Goal: Transaction & Acquisition: Purchase product/service

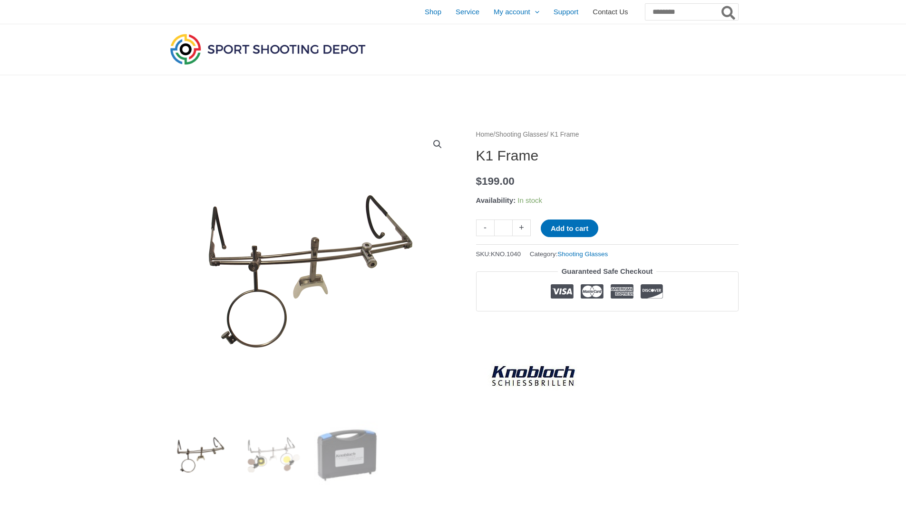
click at [594, 13] on span "Contact Us" at bounding box center [610, 12] width 35 height 24
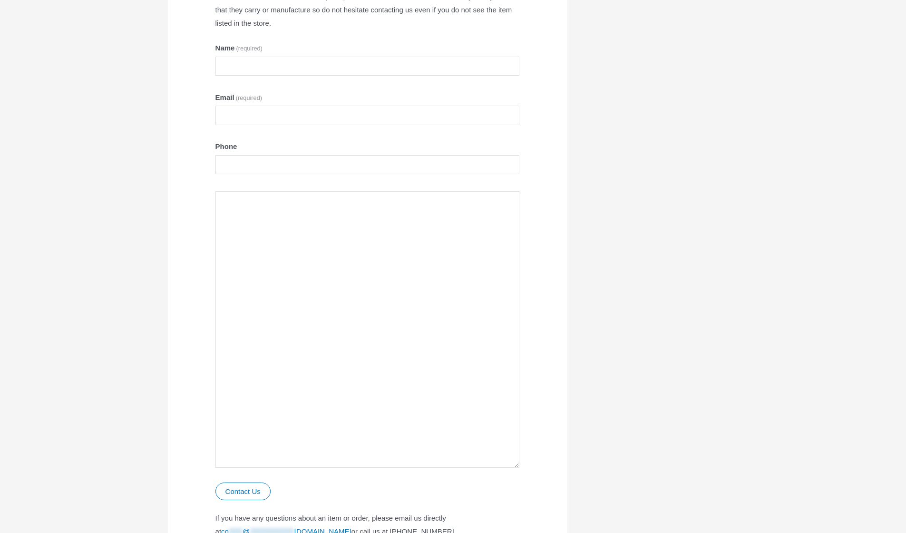
scroll to position [425, 0]
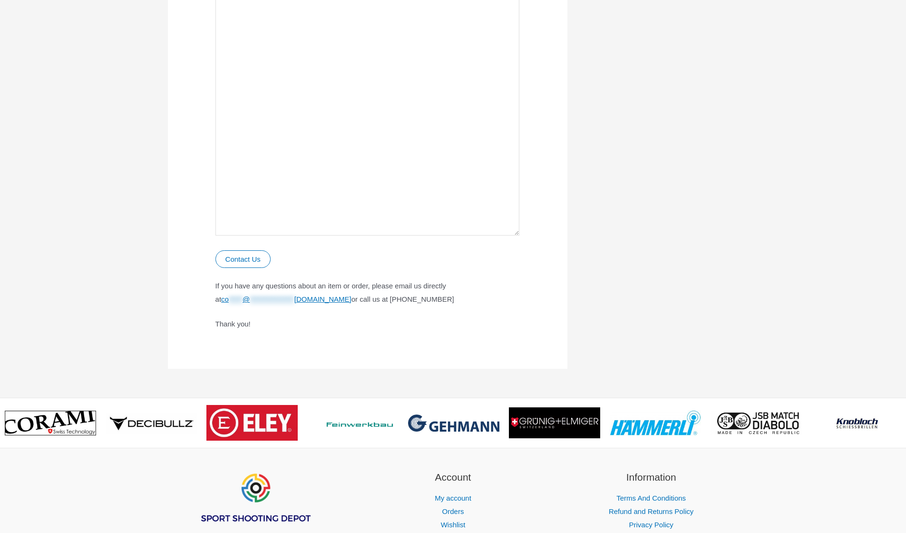
drag, startPoint x: 457, startPoint y: 300, endPoint x: 406, endPoint y: 301, distance: 51.4
click at [406, 301] on p "**********" at bounding box center [368, 292] width 305 height 27
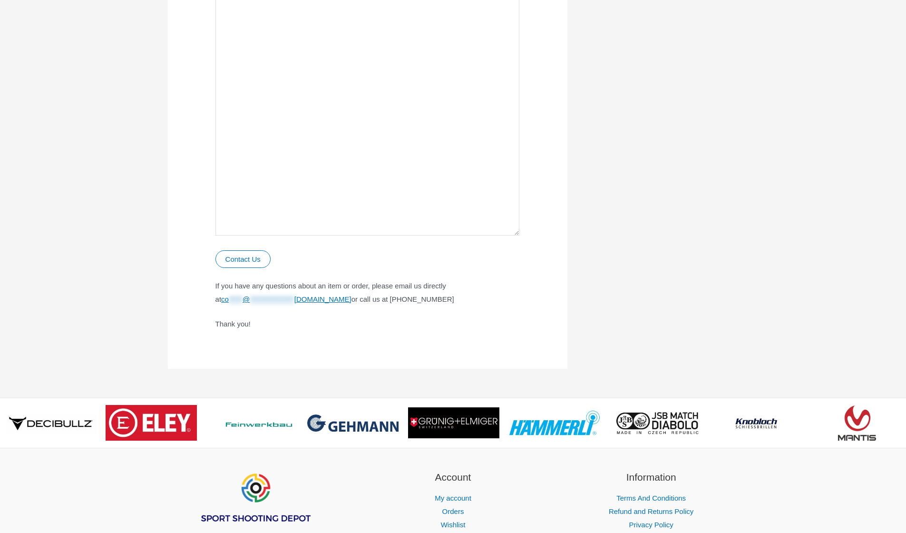
scroll to position [0, 0]
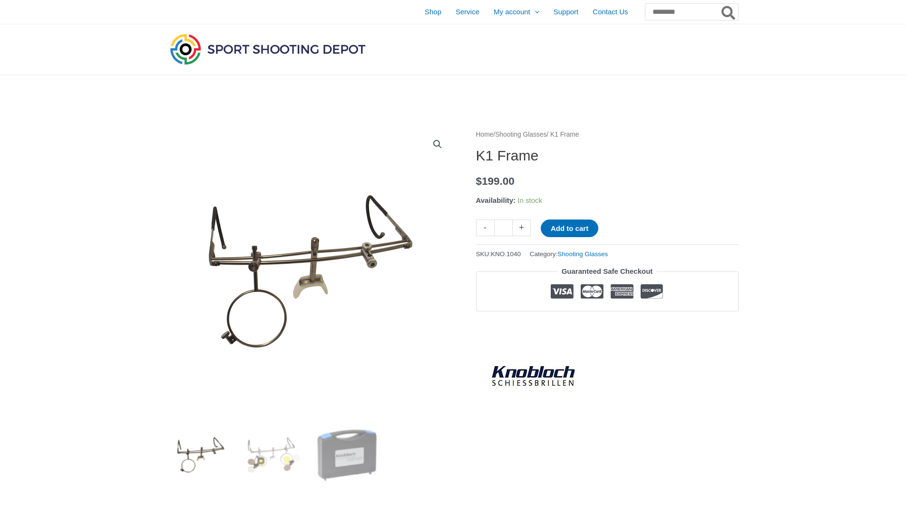
click at [547, 136] on link "Shooting Glasses" at bounding box center [520, 134] width 51 height 7
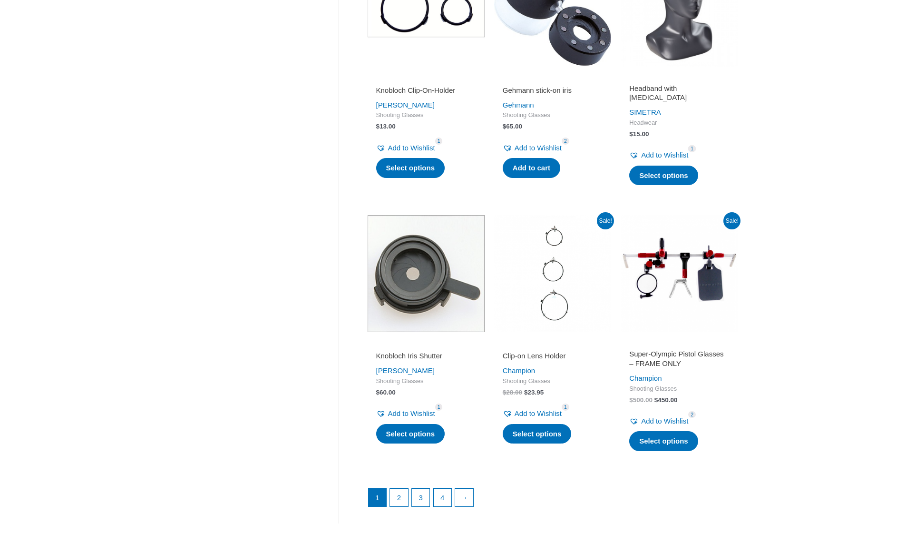
scroll to position [1169, 0]
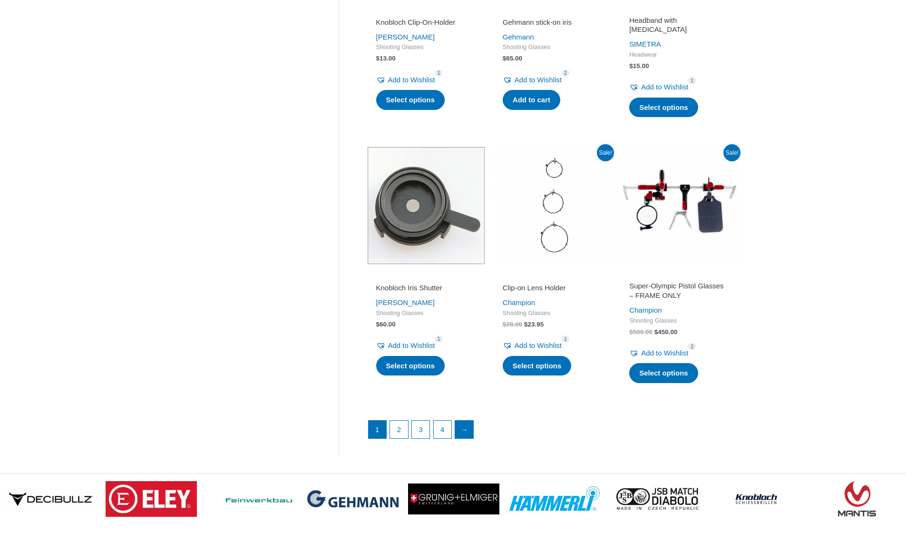
click at [464, 422] on link "→" at bounding box center [464, 430] width 18 height 18
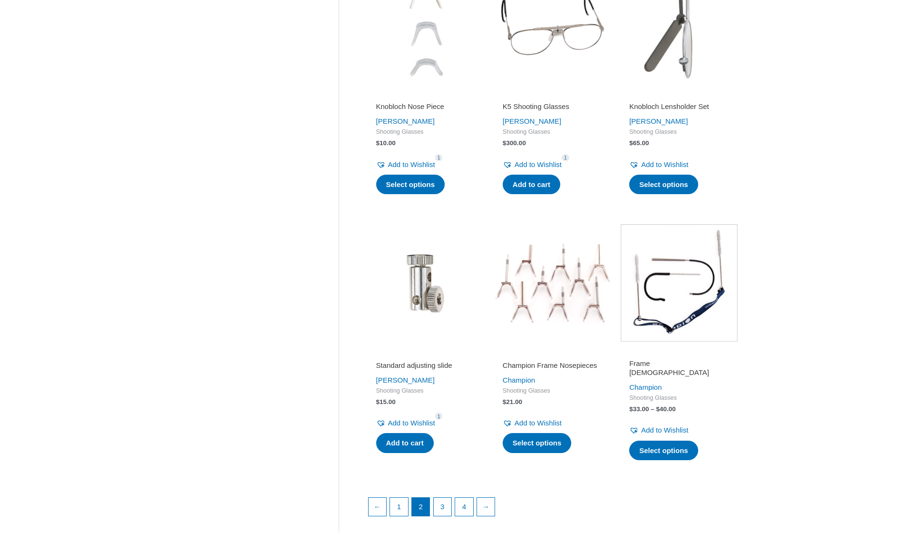
scroll to position [1132, 0]
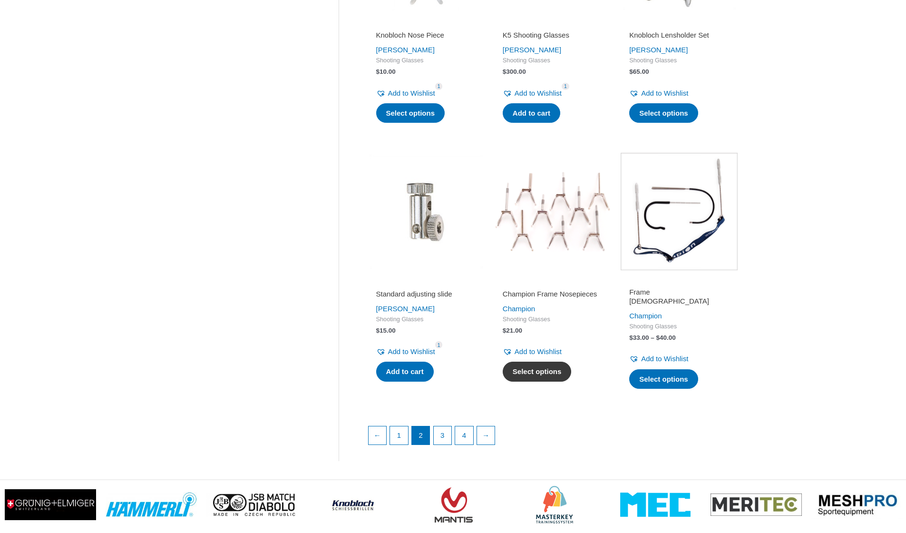
click at [544, 381] on link "Select options" at bounding box center [537, 372] width 69 height 20
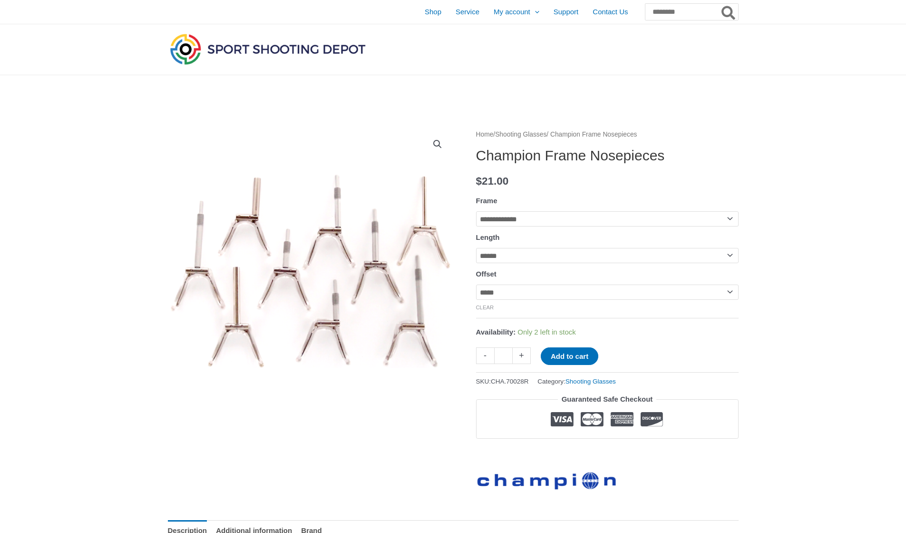
select select "**********"
select select "******"
select select "*******"
click at [578, 360] on button "Add to cart" at bounding box center [570, 356] width 58 height 18
click at [545, 137] on link "Shooting Glasses" at bounding box center [520, 134] width 51 height 7
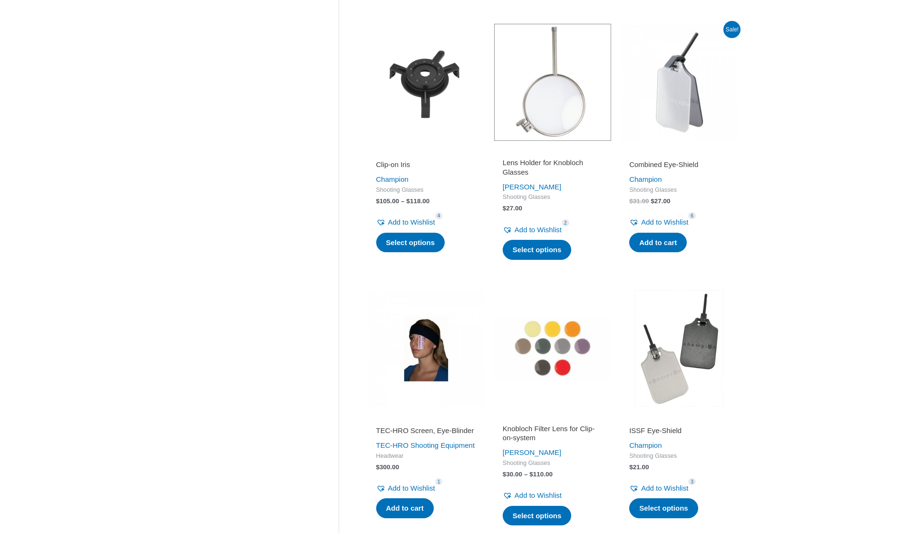
scroll to position [496, 0]
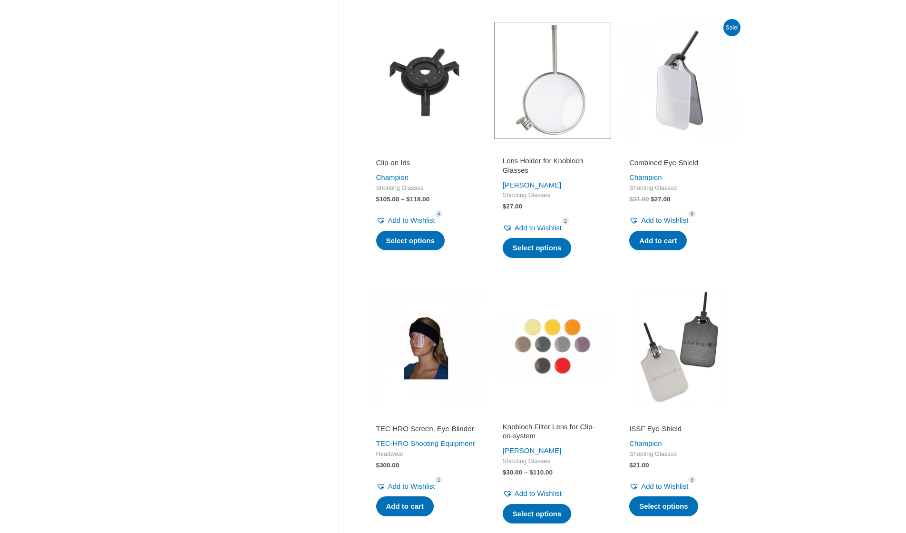
click at [662, 366] on img at bounding box center [679, 346] width 117 height 117
click at [662, 158] on h2 "Combined Eye-Shield" at bounding box center [680, 163] width 100 height 10
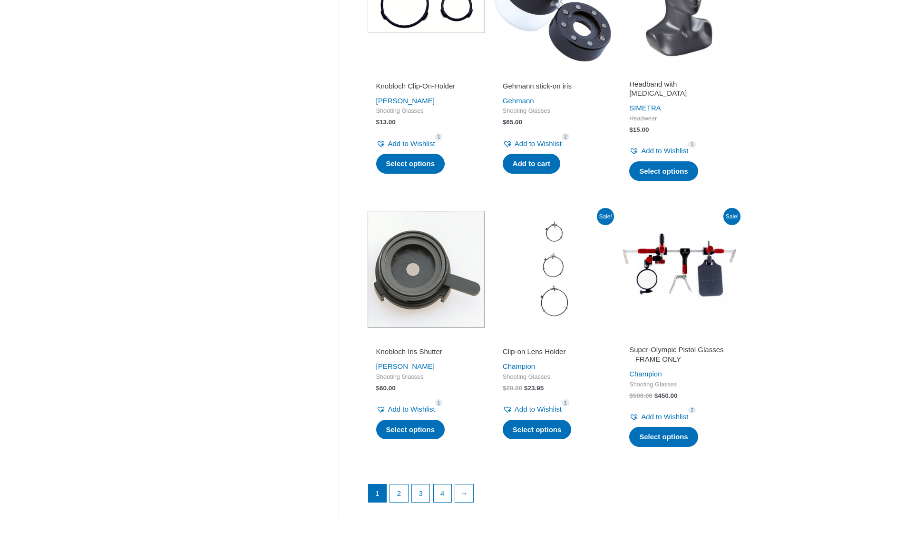
scroll to position [1218, 0]
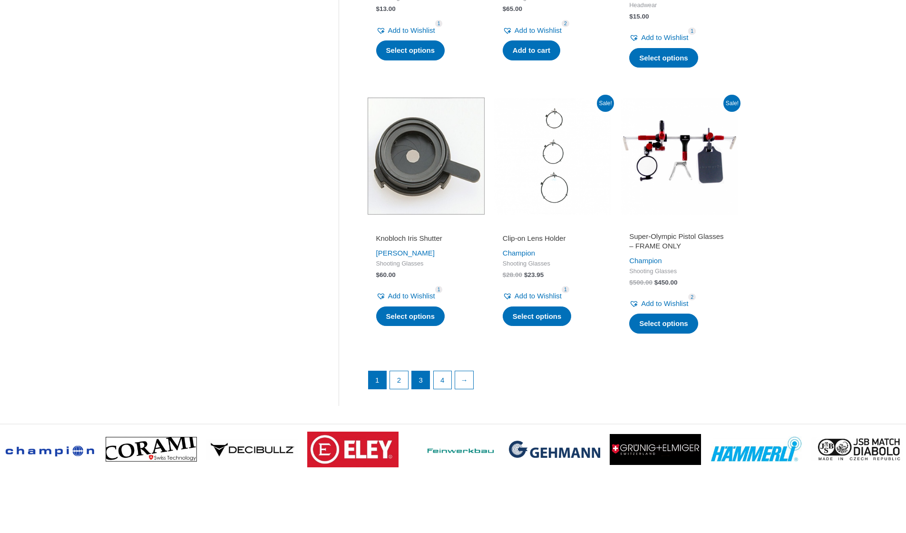
click at [422, 377] on link "3" at bounding box center [421, 380] width 18 height 18
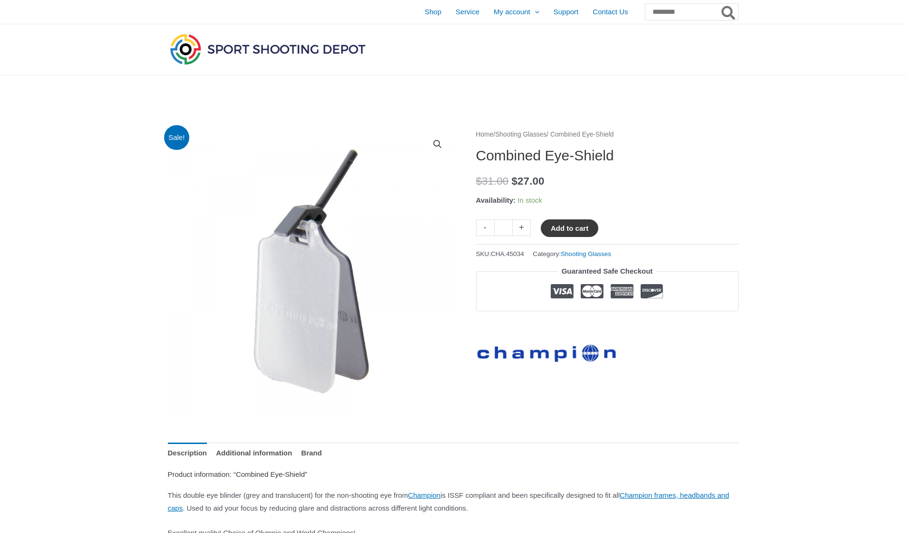
click at [576, 225] on button "Add to cart" at bounding box center [570, 228] width 58 height 18
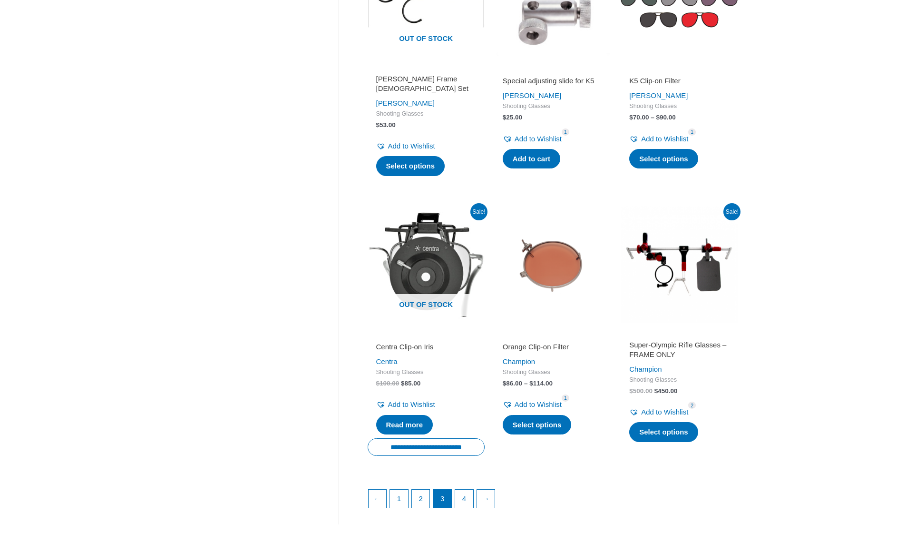
scroll to position [1193, 0]
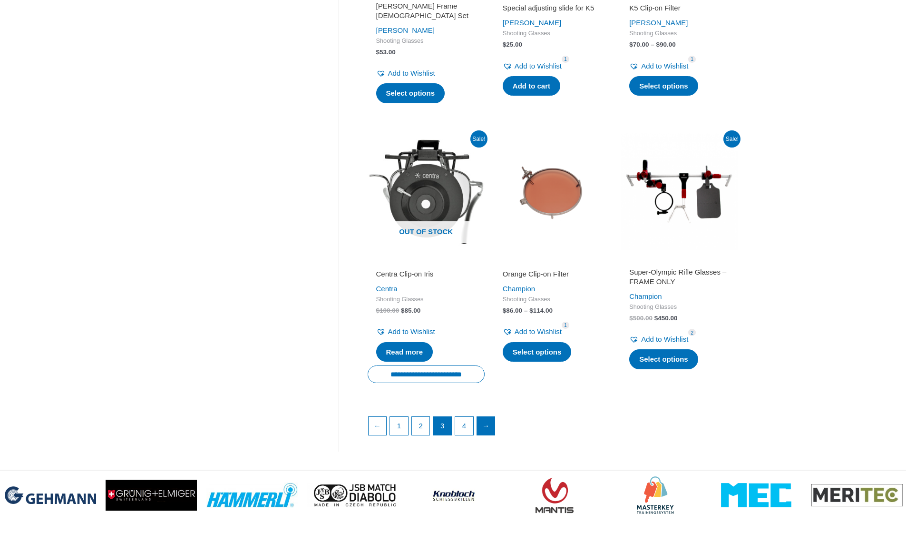
click at [483, 417] on link "→" at bounding box center [486, 426] width 18 height 18
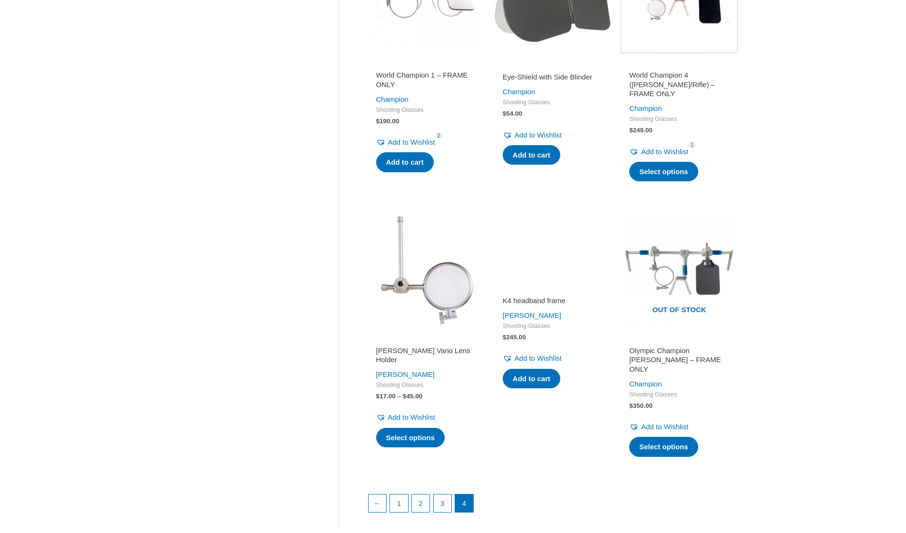
scroll to position [1233, 0]
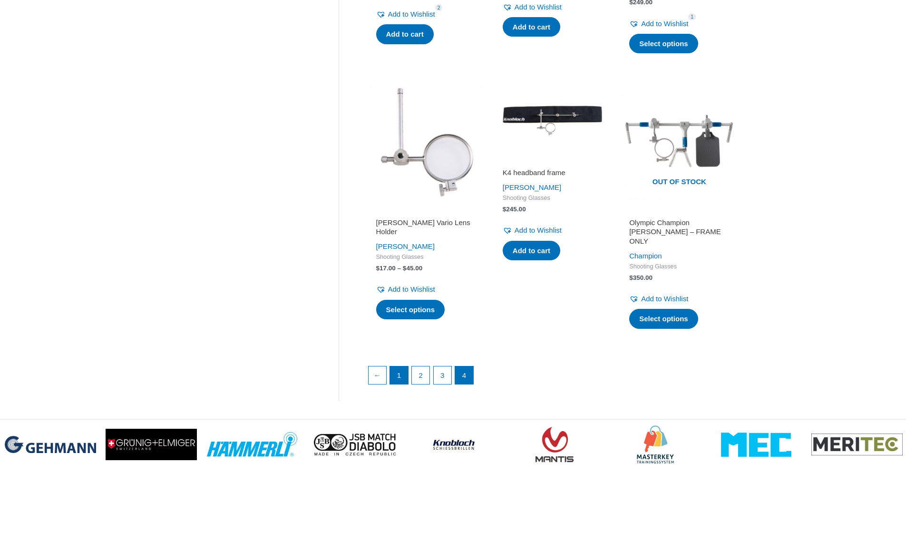
click at [398, 366] on link "1" at bounding box center [399, 375] width 18 height 18
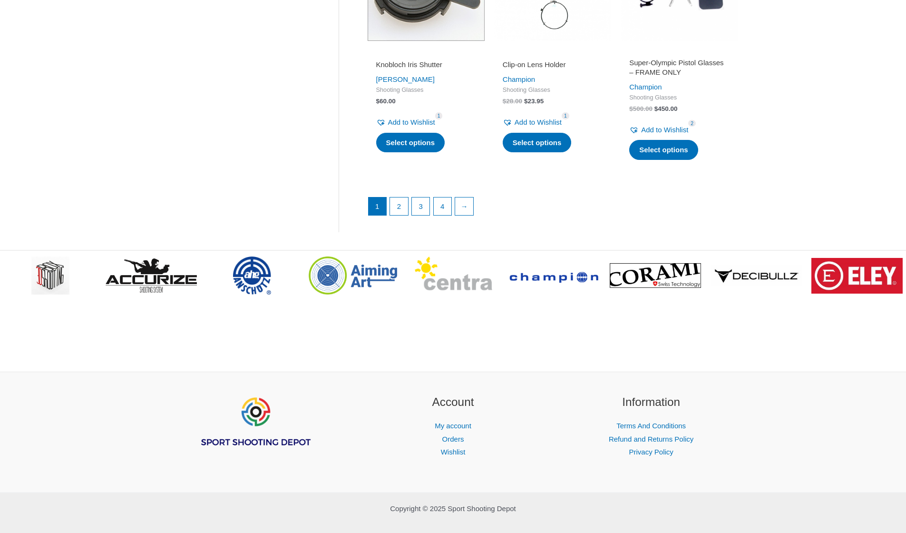
scroll to position [1392, 0]
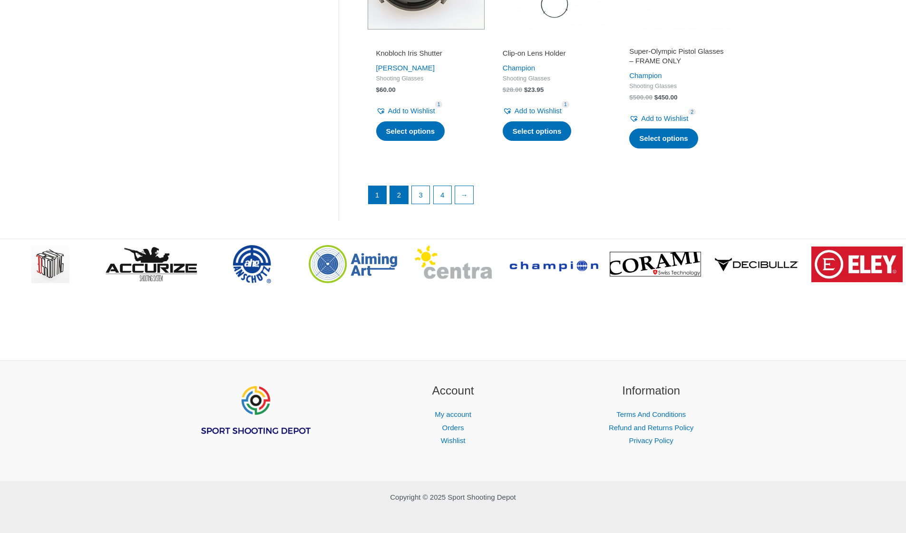
click at [402, 194] on link "2" at bounding box center [399, 195] width 18 height 18
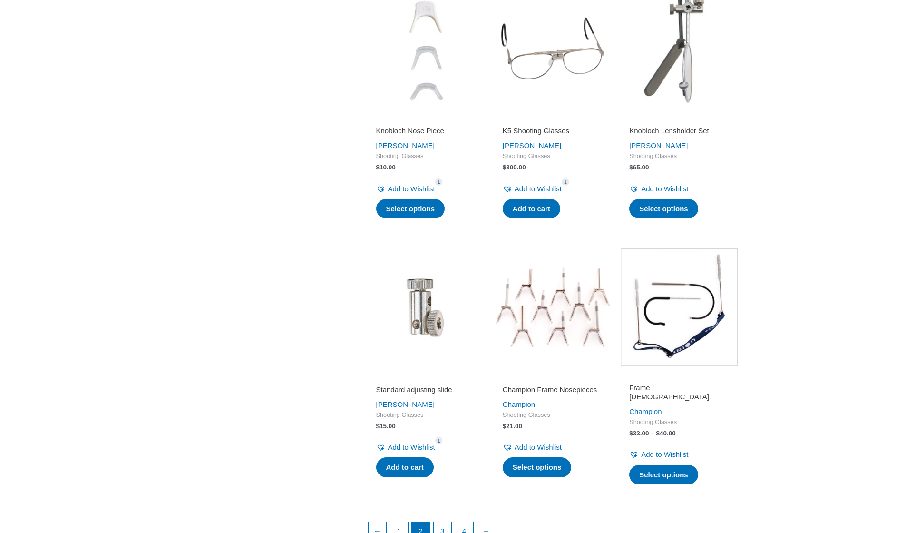
scroll to position [1080, 0]
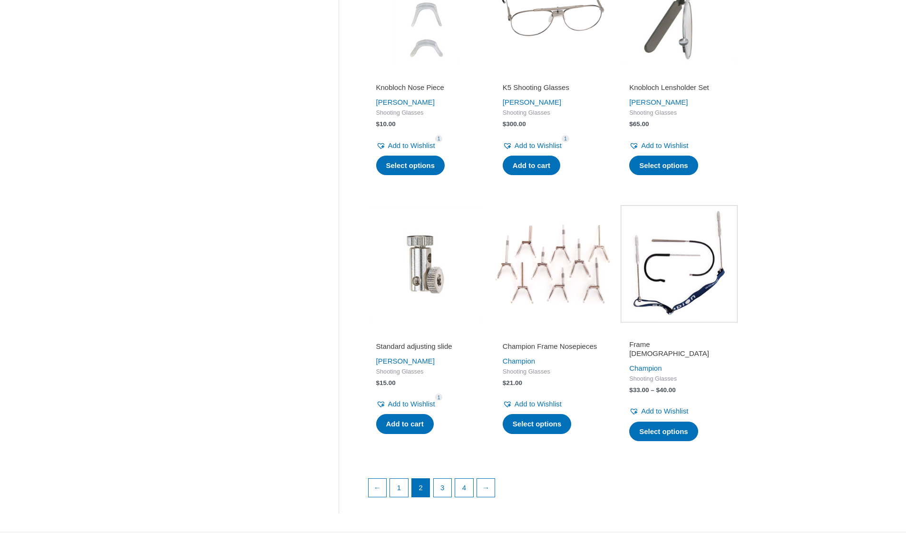
click at [666, 347] on h2 "Frame [DEMOGRAPHIC_DATA]" at bounding box center [680, 349] width 100 height 19
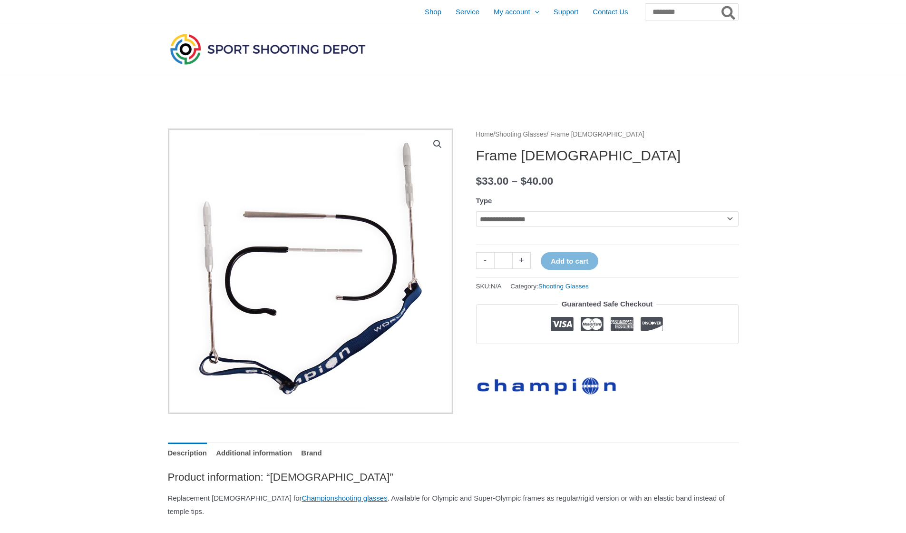
select select "**********"
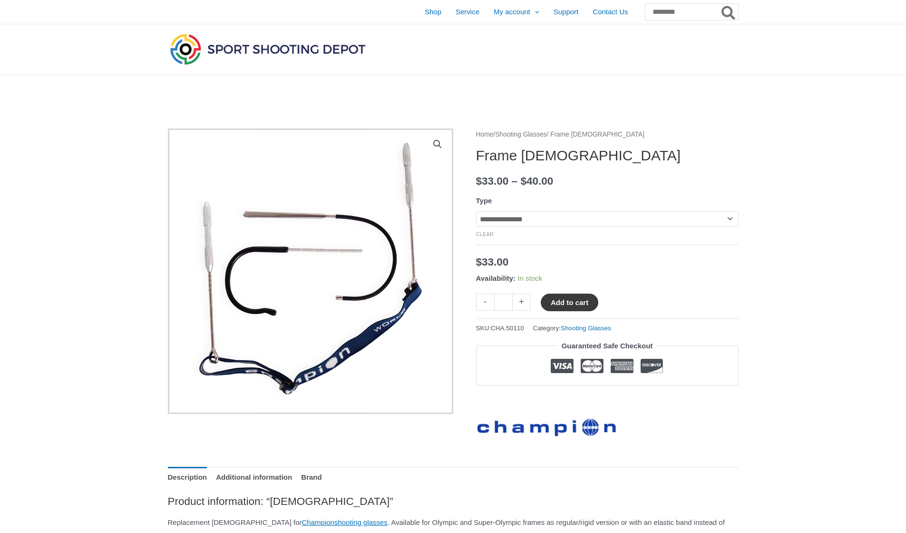
click at [574, 301] on button "Add to cart" at bounding box center [570, 303] width 58 height 18
click at [188, 45] on img at bounding box center [268, 48] width 200 height 35
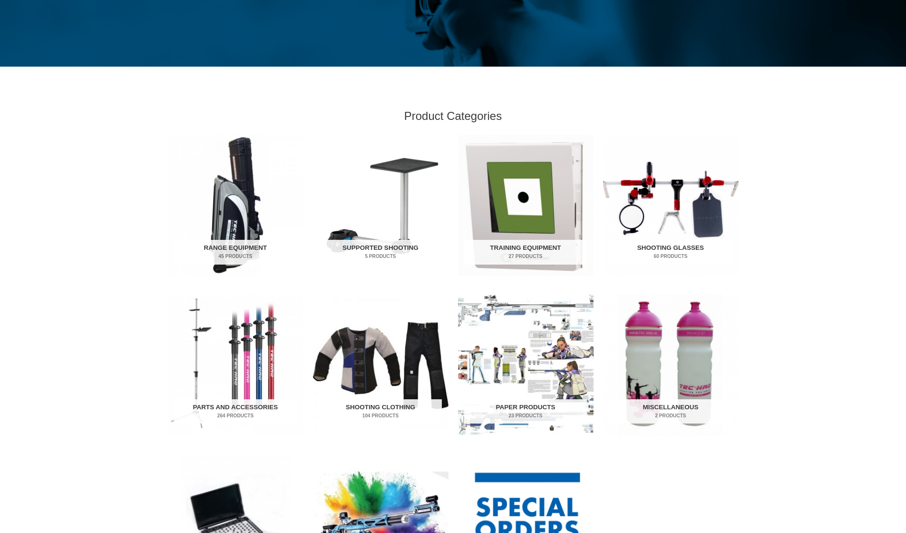
scroll to position [261, 0]
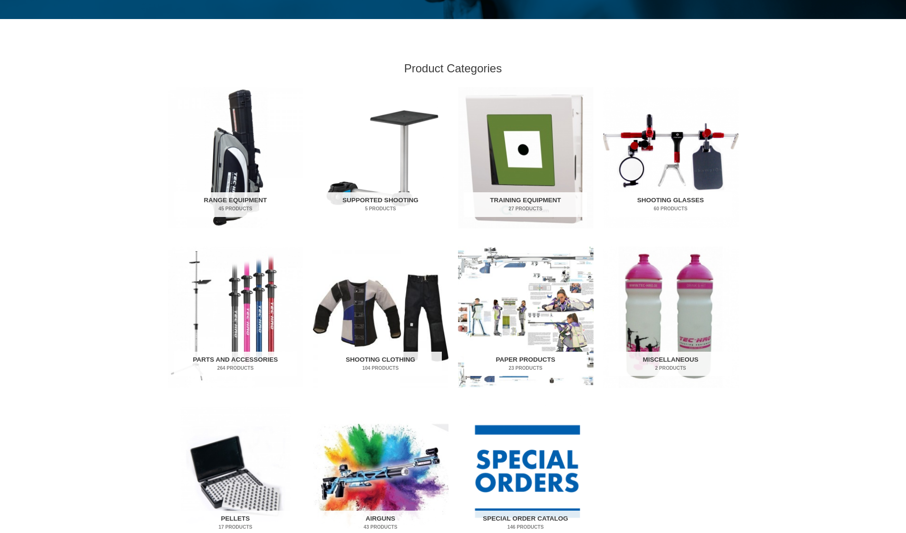
click at [555, 273] on img "Visit product category Paper Products" at bounding box center [526, 316] width 136 height 141
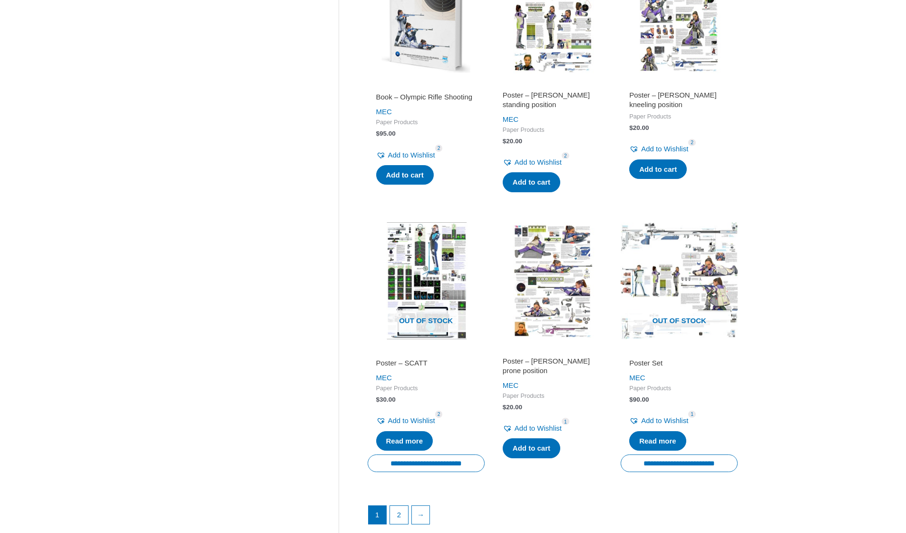
scroll to position [1268, 0]
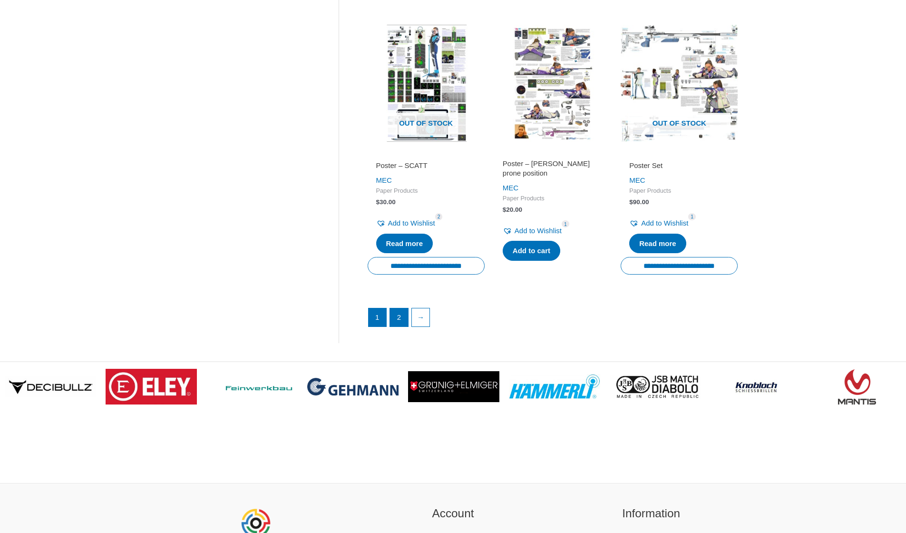
click at [401, 308] on link "2" at bounding box center [399, 317] width 18 height 18
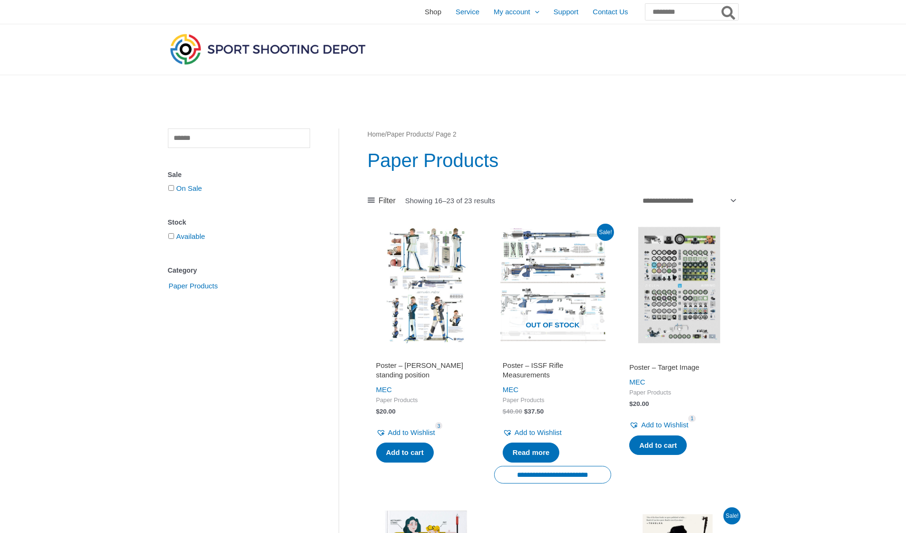
click at [425, 10] on span "Shop" at bounding box center [433, 12] width 17 height 24
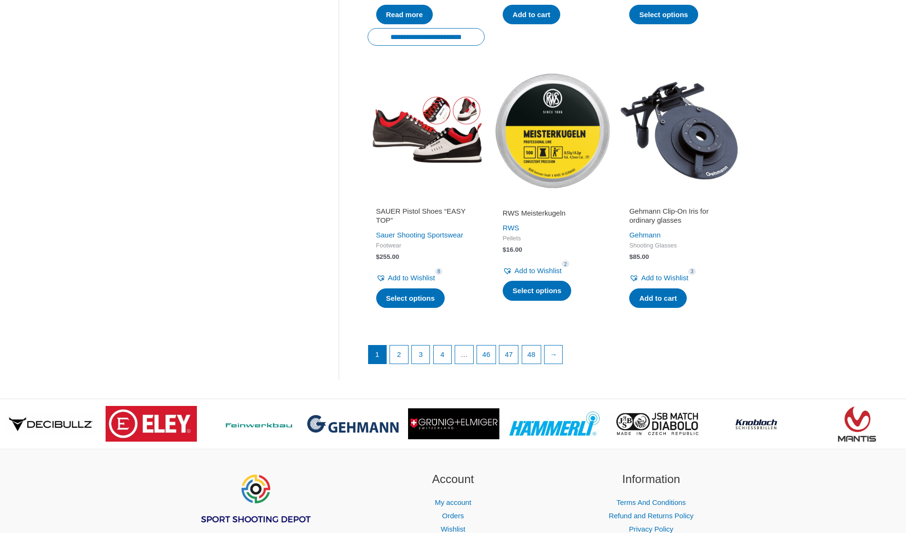
scroll to position [1272, 0]
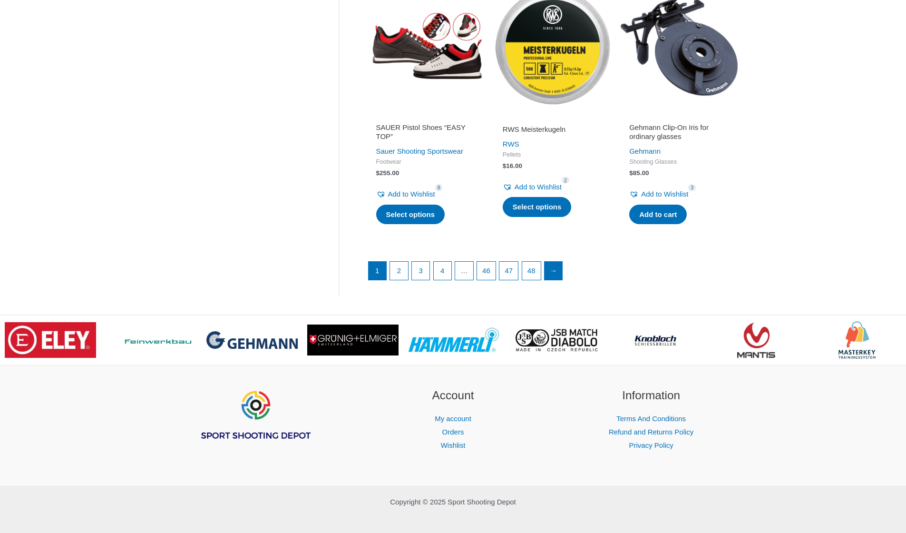
click at [560, 262] on link "→" at bounding box center [554, 271] width 18 height 18
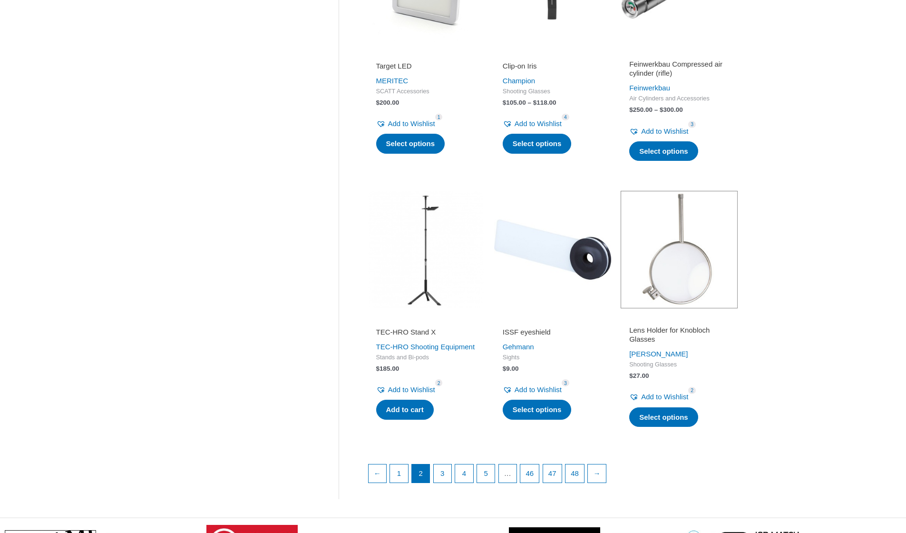
scroll to position [1275, 0]
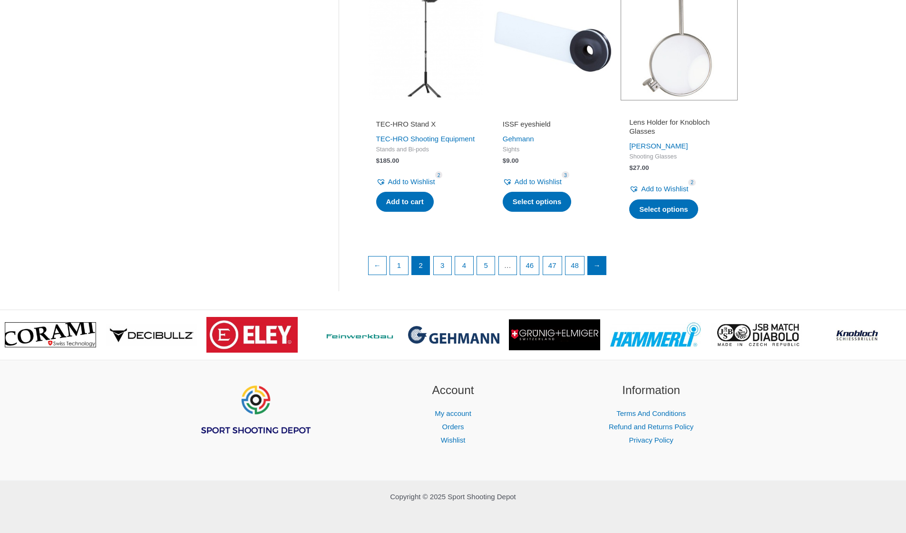
click at [606, 256] on link "→" at bounding box center [597, 265] width 18 height 18
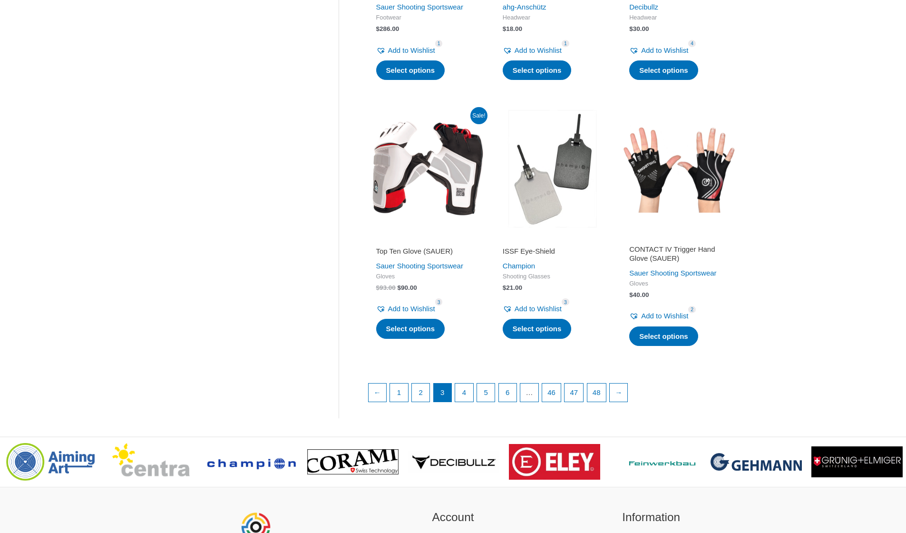
scroll to position [1305, 0]
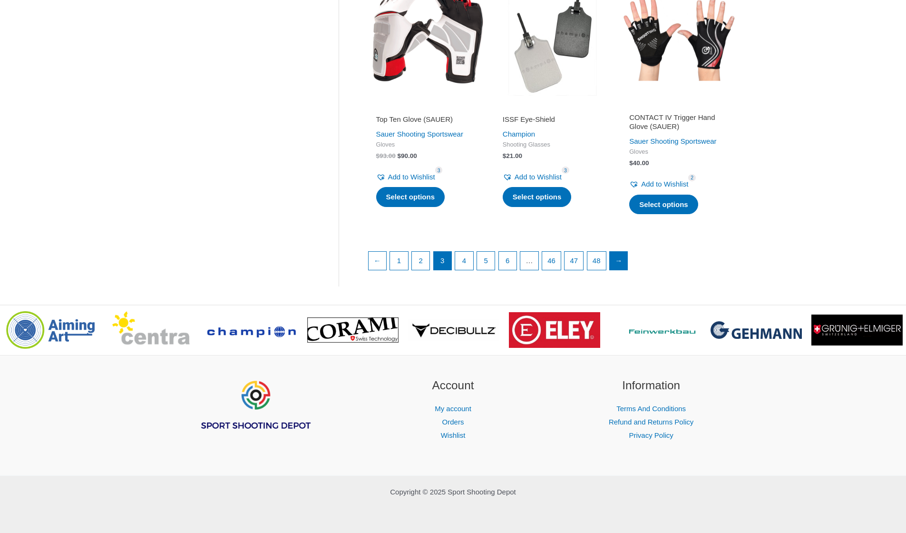
click at [624, 261] on link "→" at bounding box center [619, 261] width 18 height 18
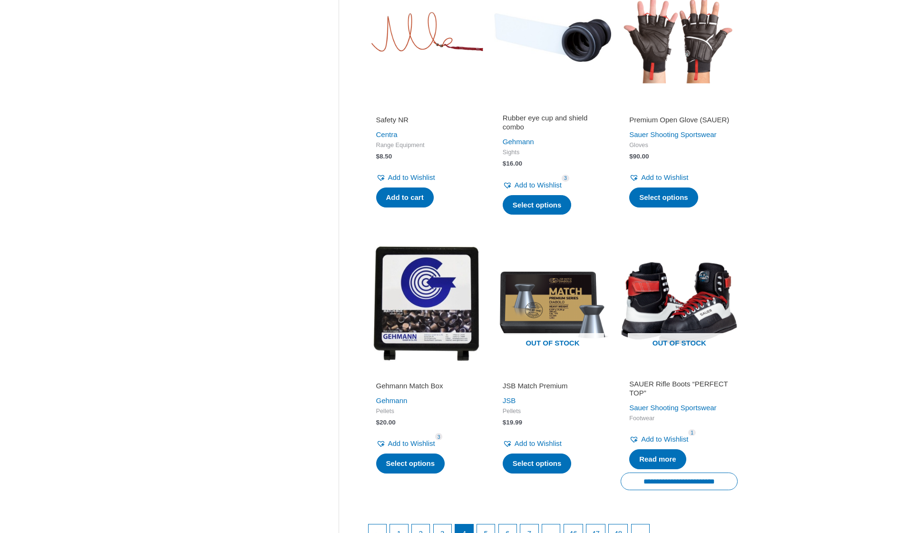
scroll to position [1094, 0]
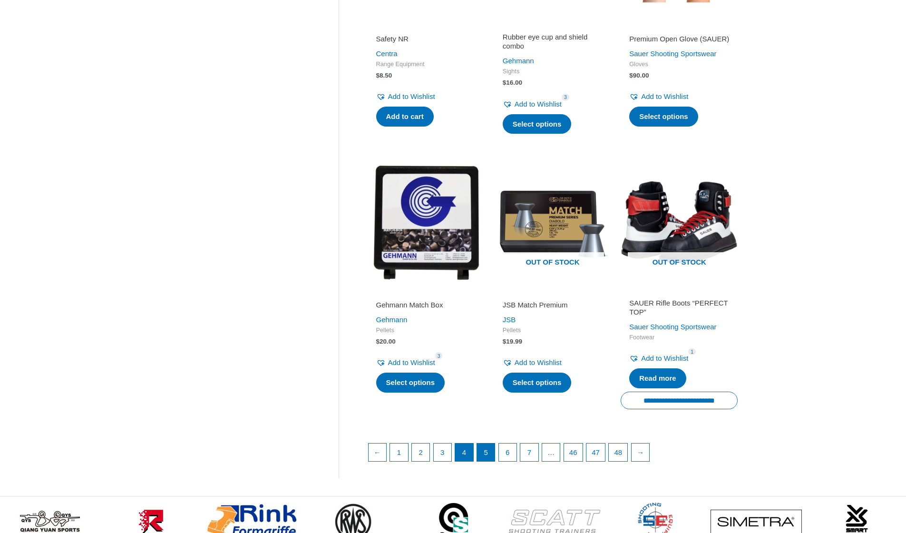
click at [488, 443] on link "5" at bounding box center [486, 452] width 18 height 18
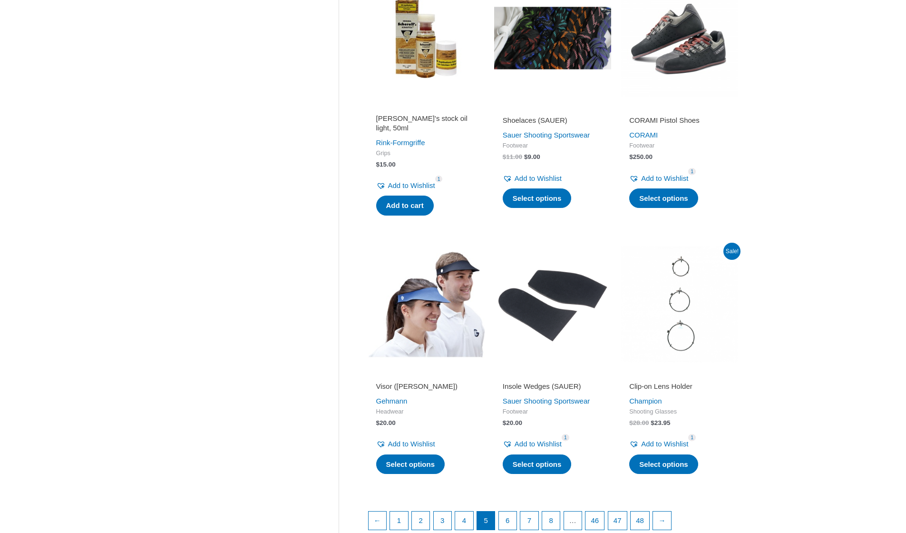
scroll to position [1069, 0]
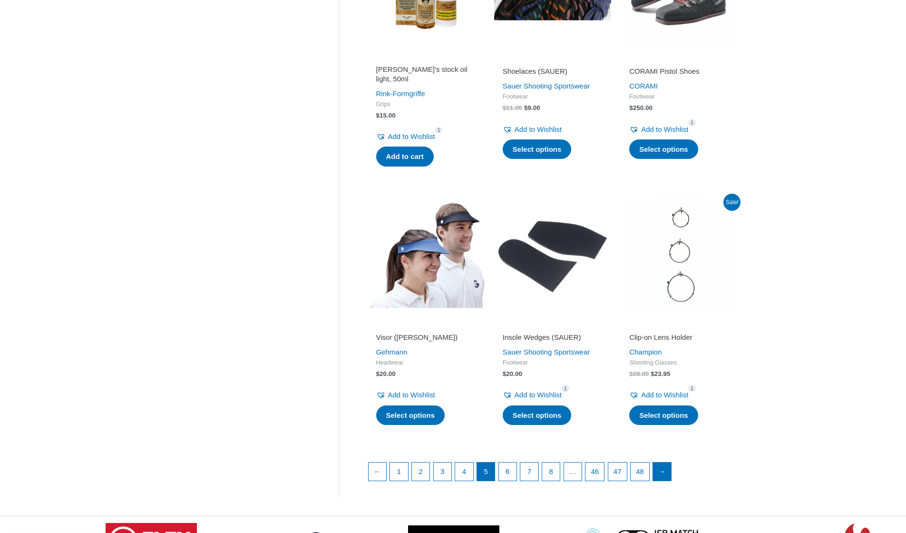
click at [671, 463] on link "→" at bounding box center [662, 472] width 18 height 18
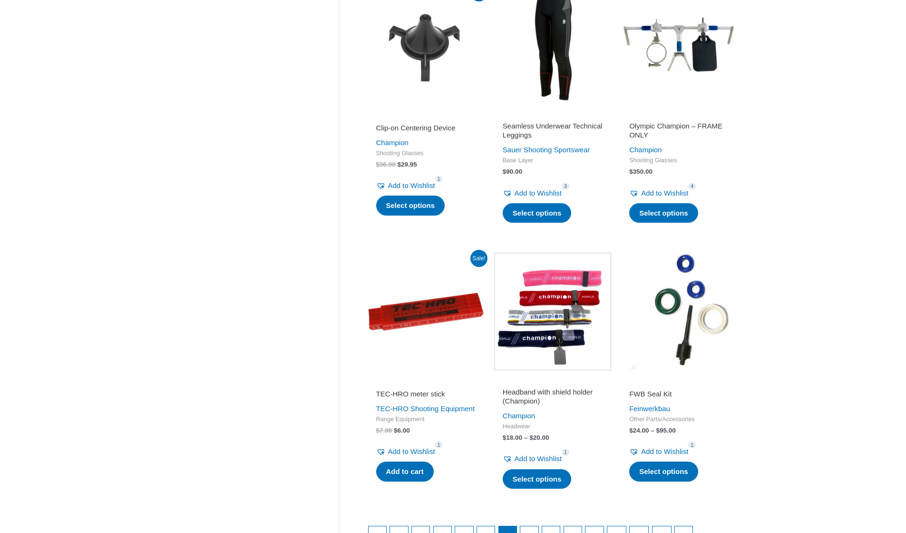
scroll to position [1124, 0]
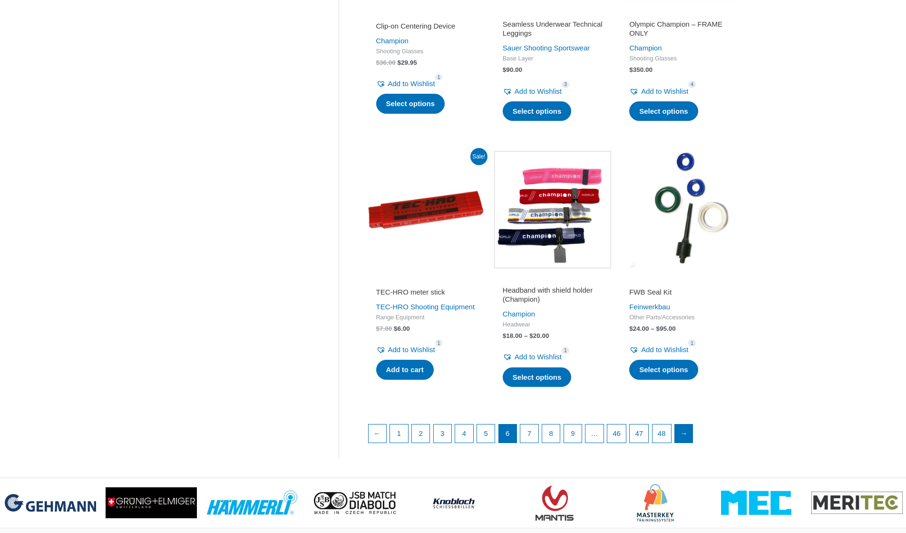
click at [692, 443] on link "→" at bounding box center [684, 433] width 18 height 18
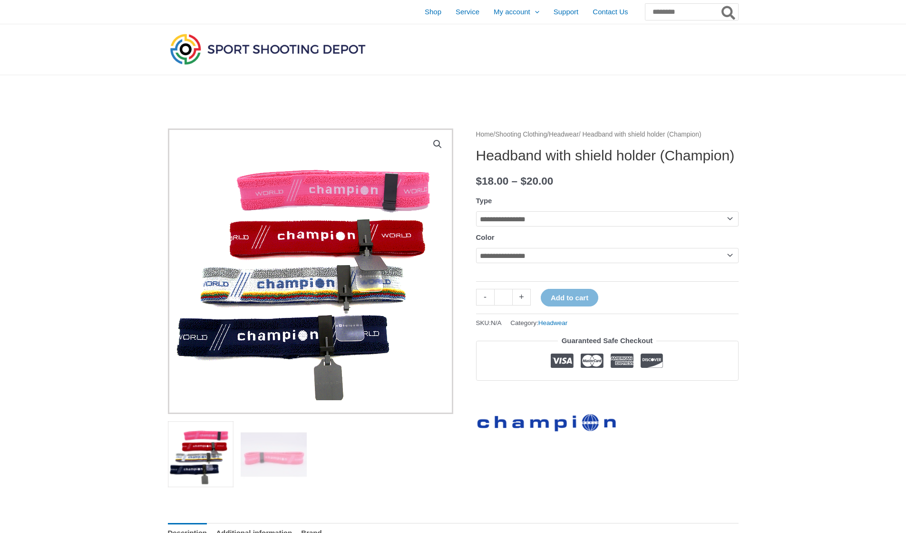
select select "*******"
select select "***"
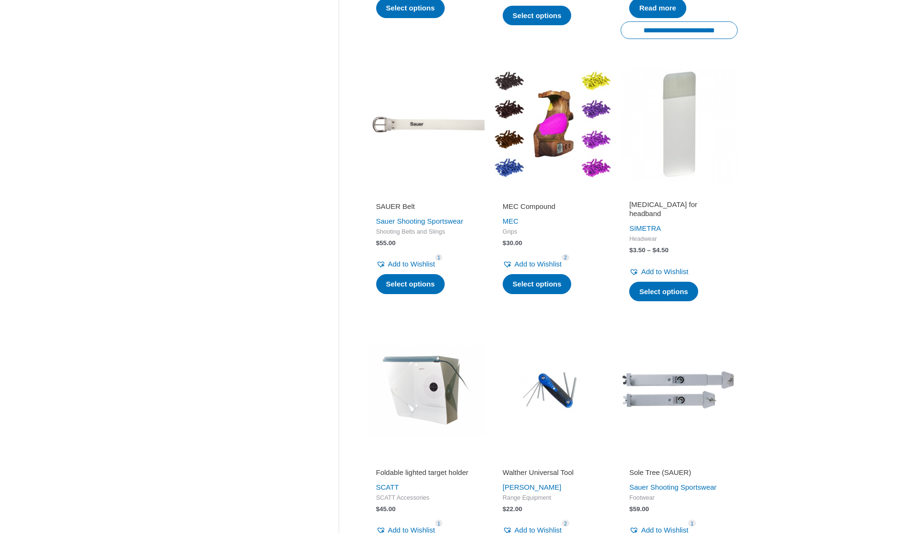
scroll to position [1175, 0]
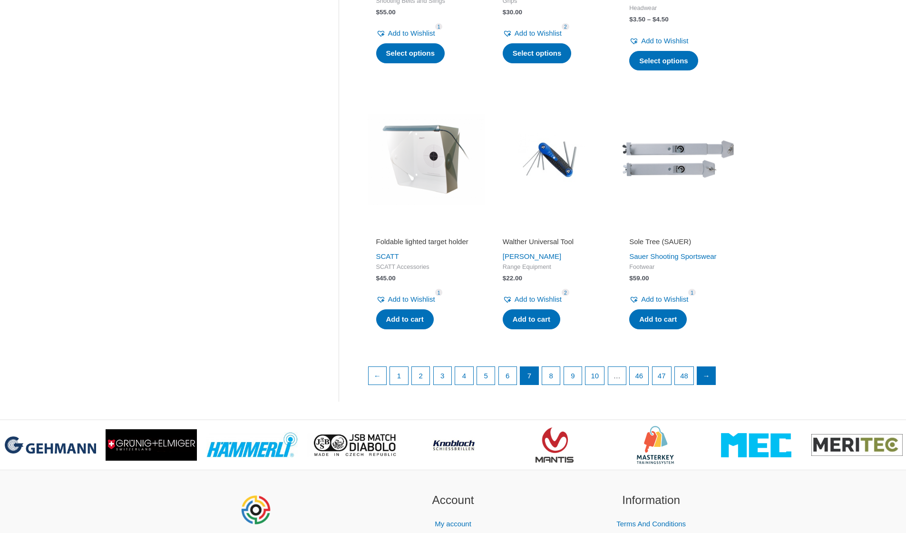
click at [716, 384] on link "→" at bounding box center [707, 376] width 18 height 18
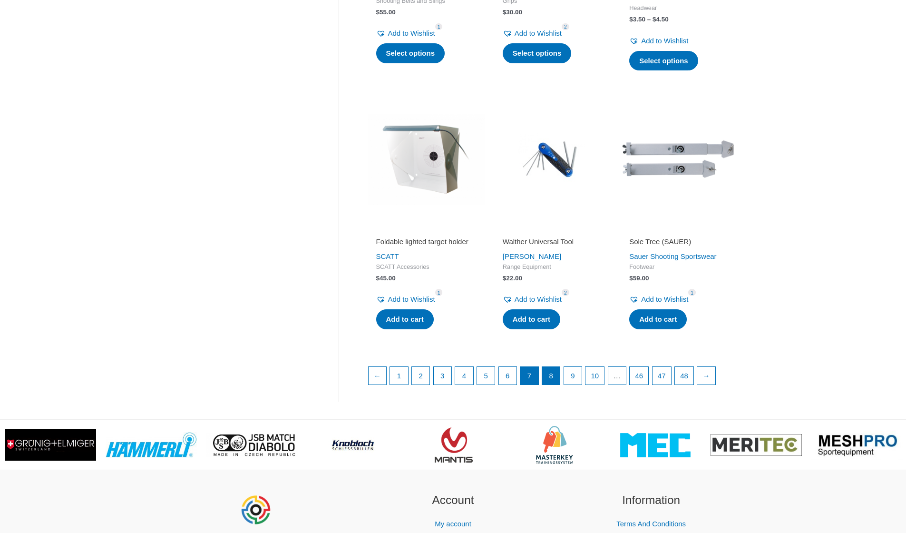
click at [558, 381] on link "8" at bounding box center [551, 376] width 18 height 18
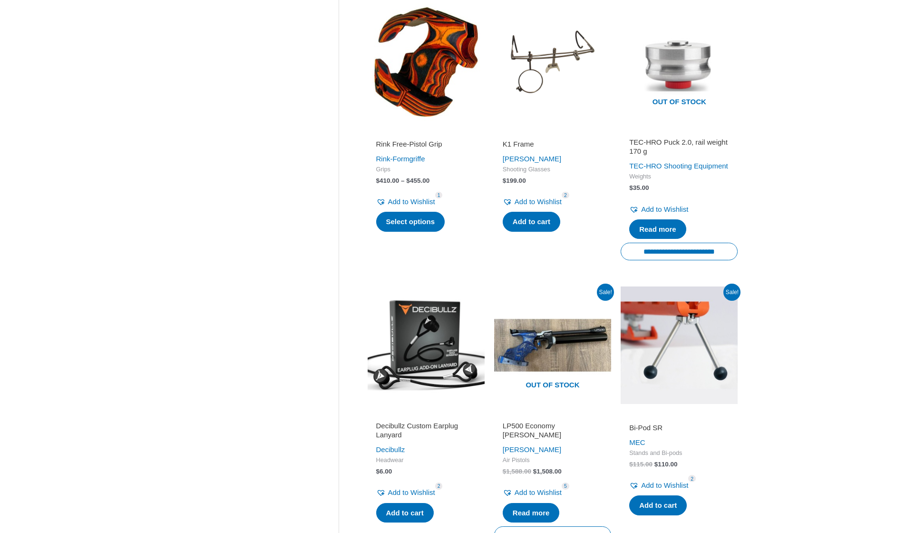
scroll to position [1119, 0]
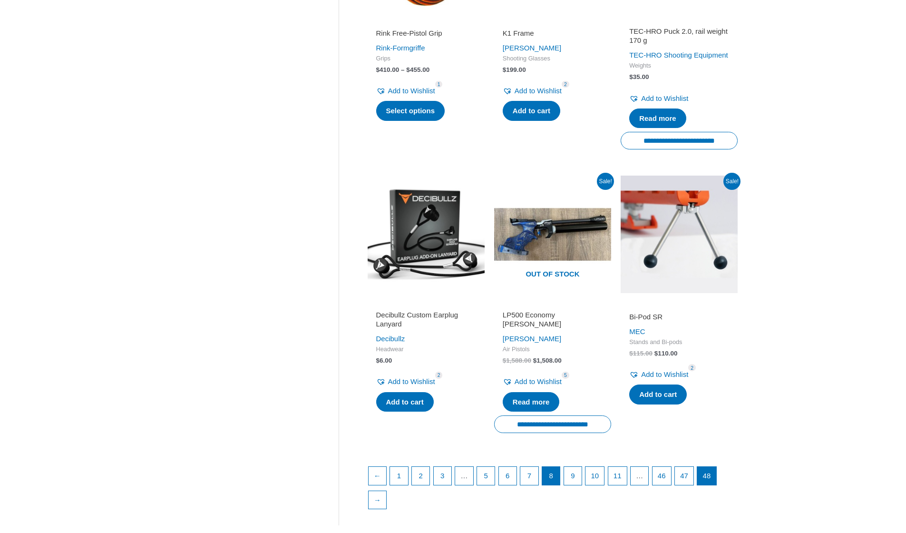
click at [716, 467] on link "48" at bounding box center [707, 476] width 19 height 18
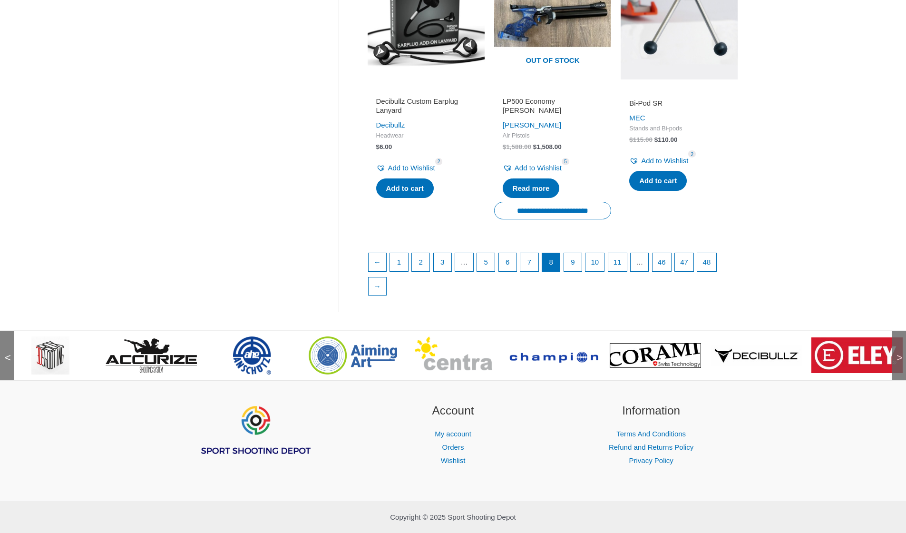
scroll to position [1321, 0]
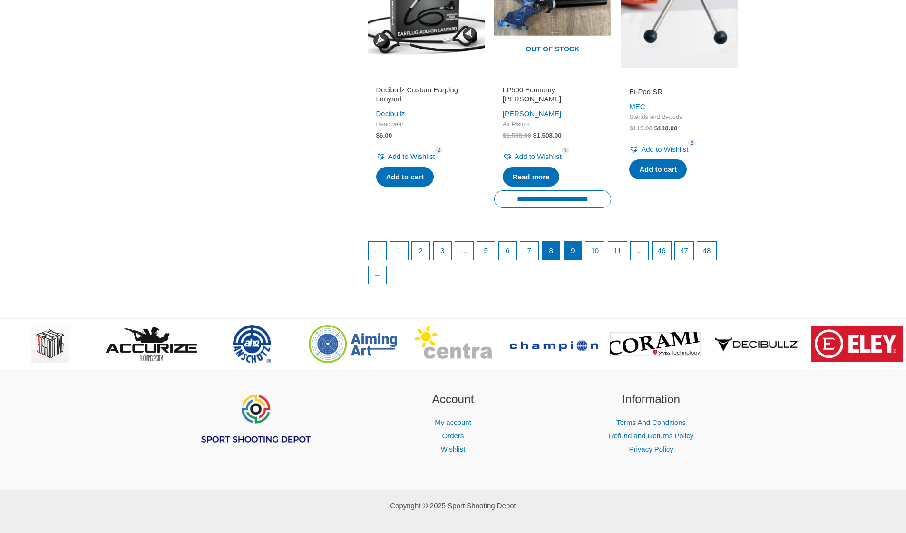
click at [577, 242] on link "9" at bounding box center [573, 251] width 18 height 18
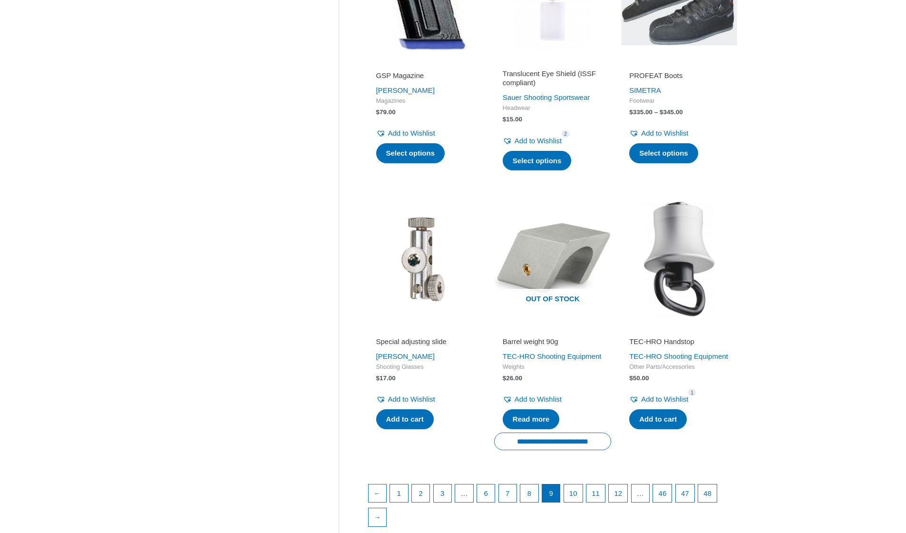
scroll to position [1255, 0]
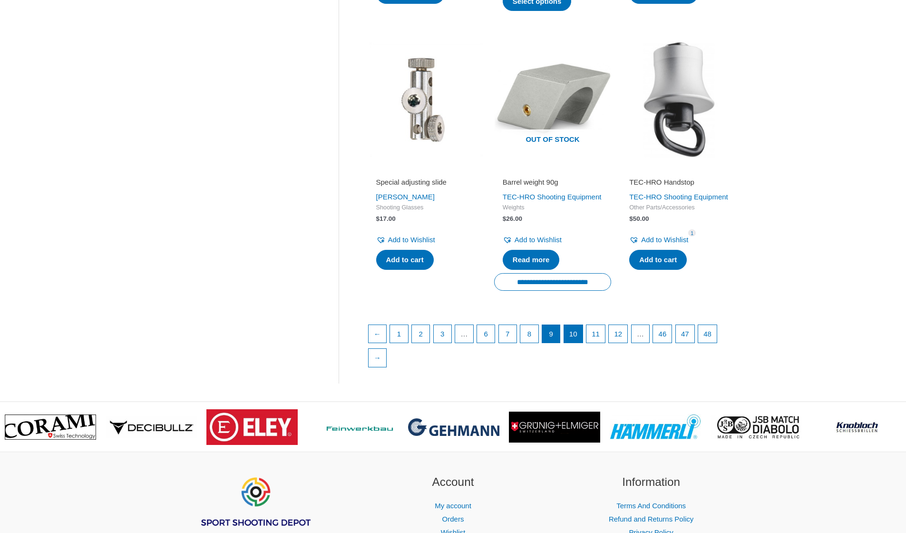
click at [575, 343] on link "10" at bounding box center [573, 334] width 19 height 18
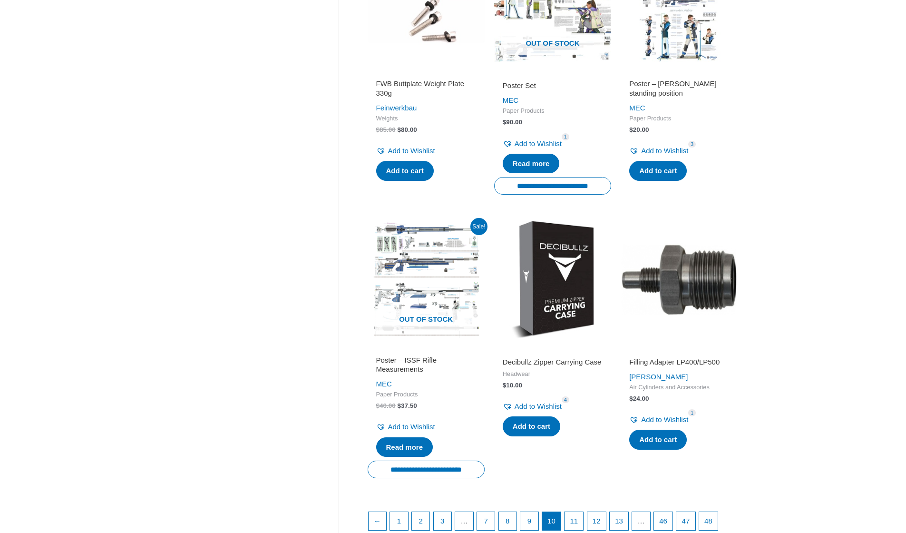
scroll to position [1258, 0]
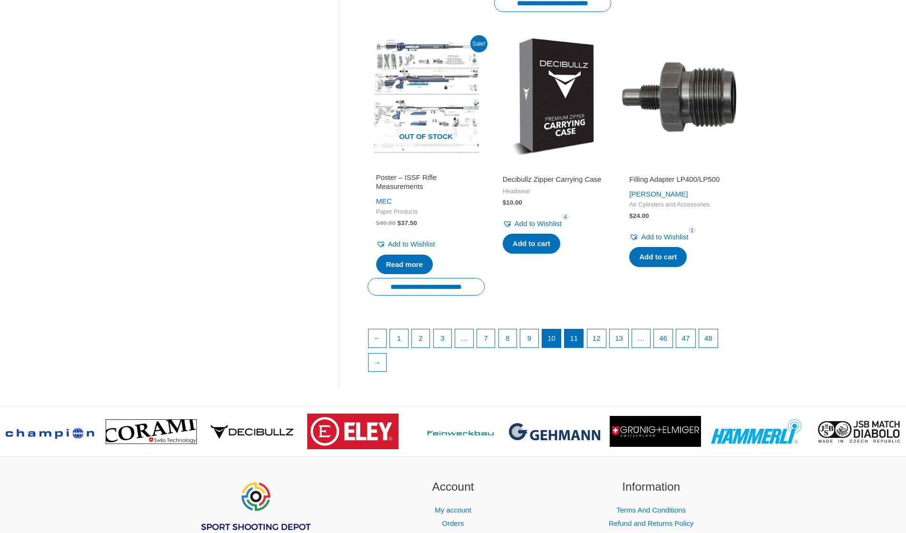
click at [578, 335] on link "11" at bounding box center [574, 338] width 19 height 18
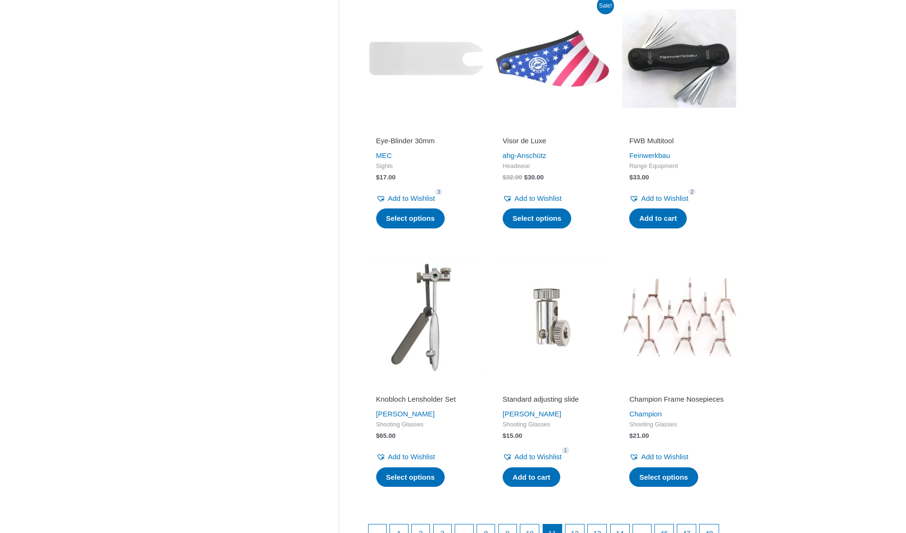
scroll to position [1237, 0]
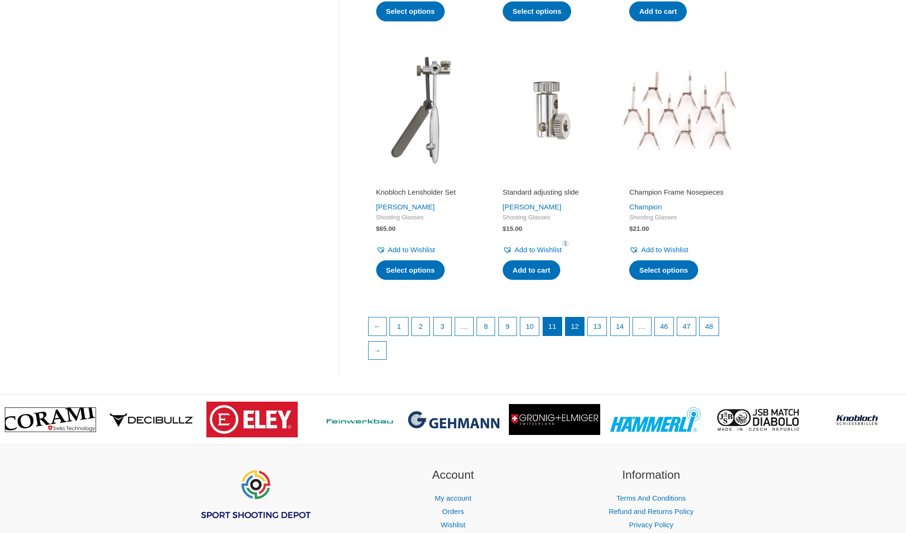
click at [580, 335] on link "12" at bounding box center [575, 326] width 19 height 18
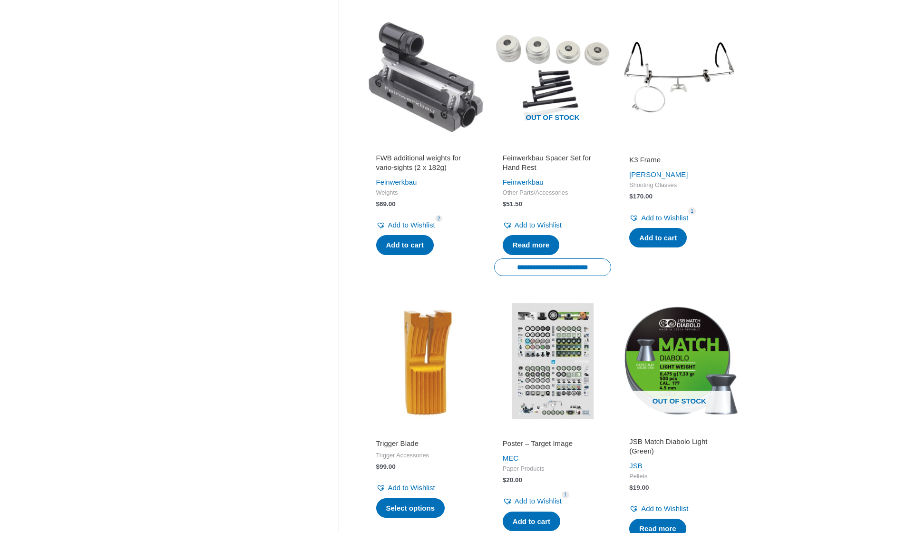
scroll to position [1271, 0]
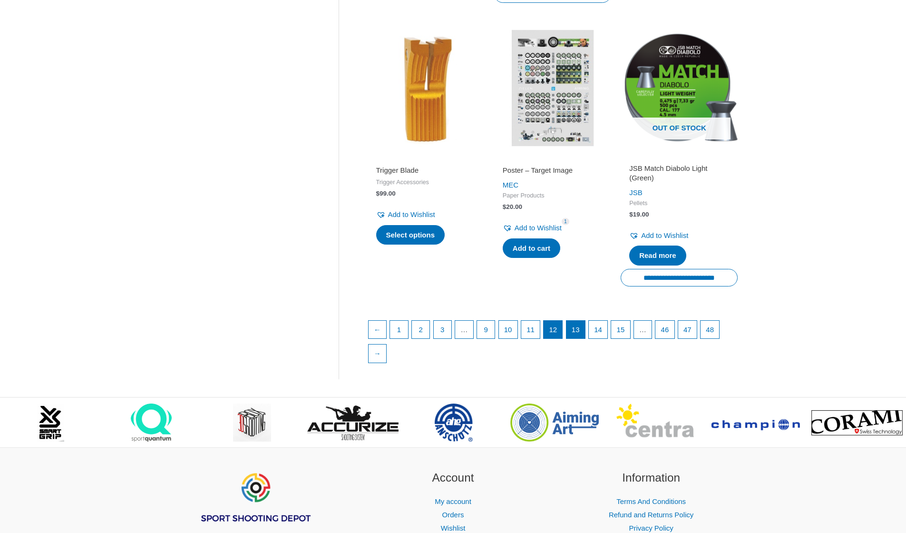
click at [580, 321] on link "13" at bounding box center [576, 330] width 19 height 18
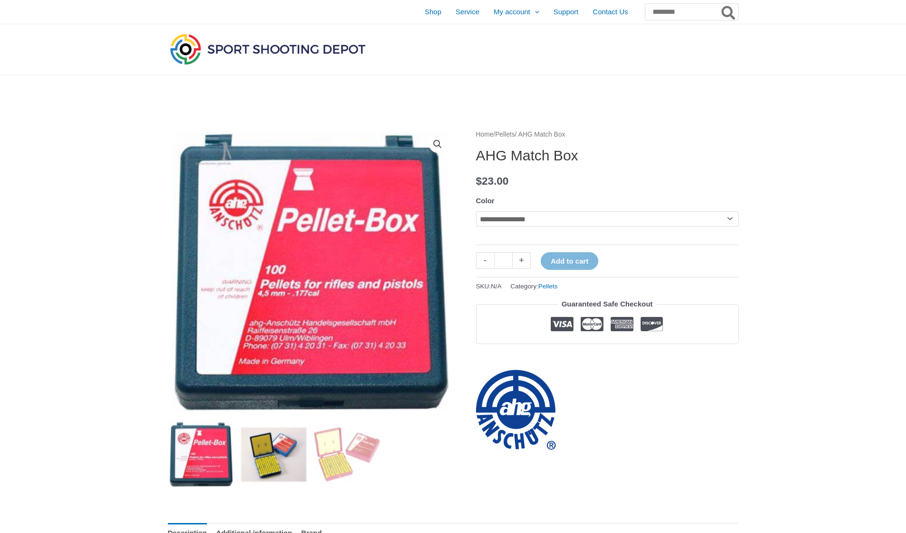
click at [272, 460] on img at bounding box center [274, 454] width 66 height 66
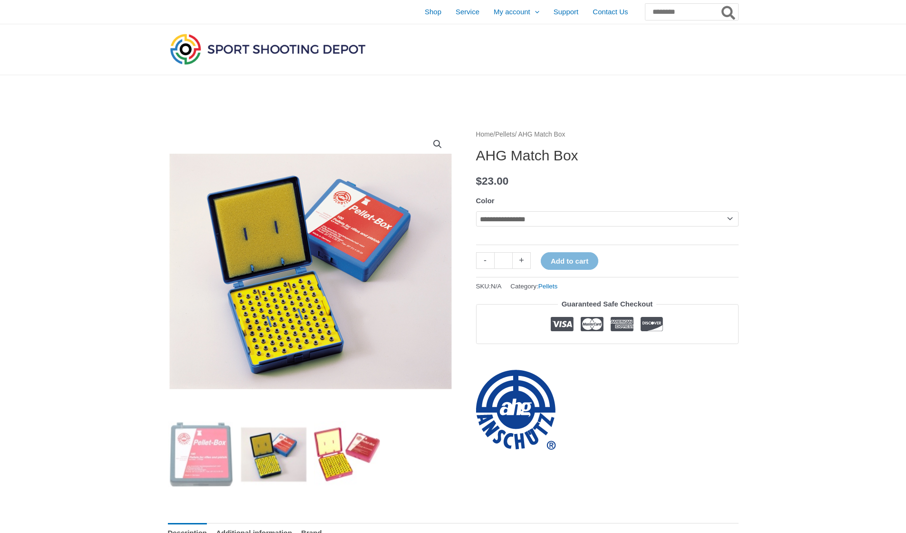
click at [340, 463] on img at bounding box center [347, 454] width 66 height 66
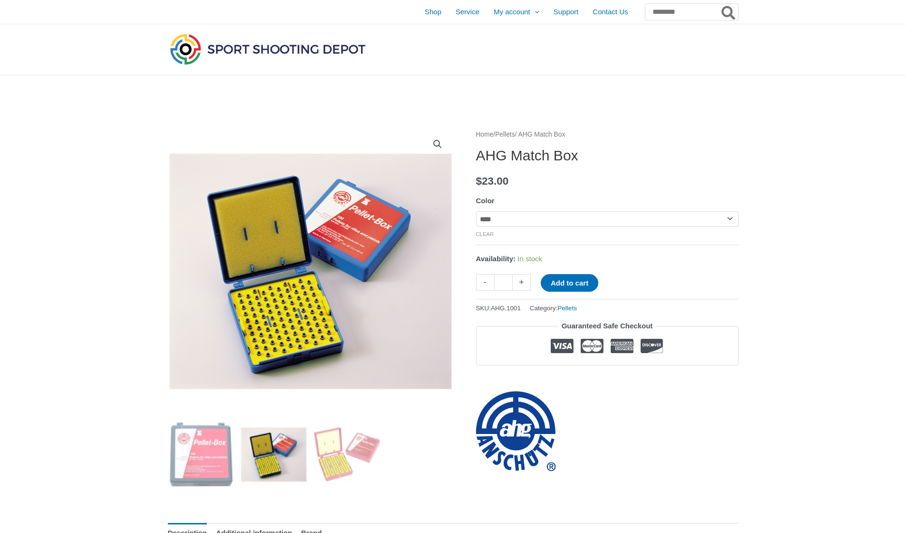
select select "****"
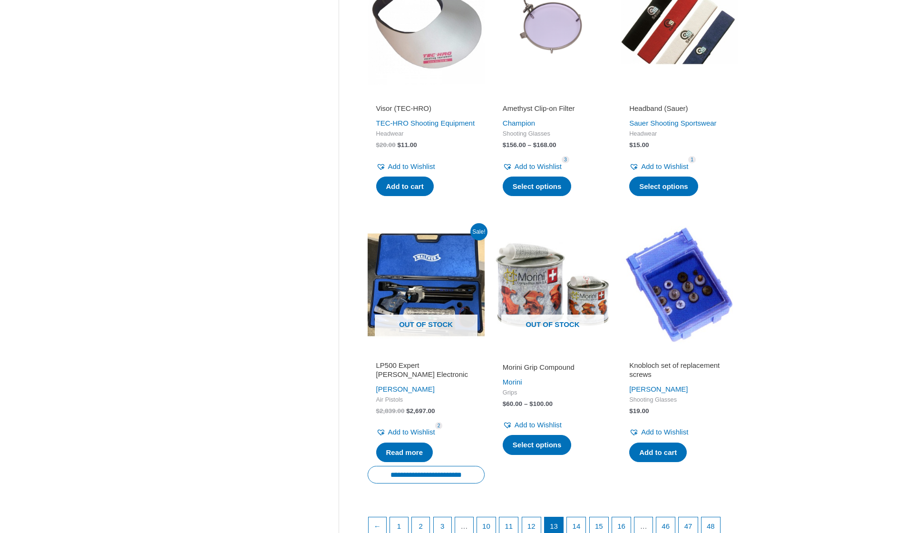
scroll to position [1314, 0]
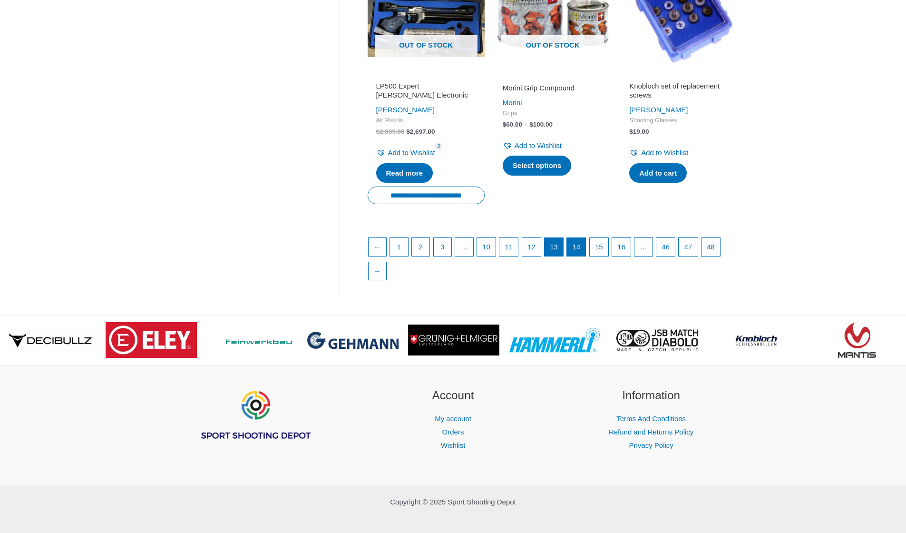
click at [586, 250] on link "14" at bounding box center [576, 247] width 19 height 18
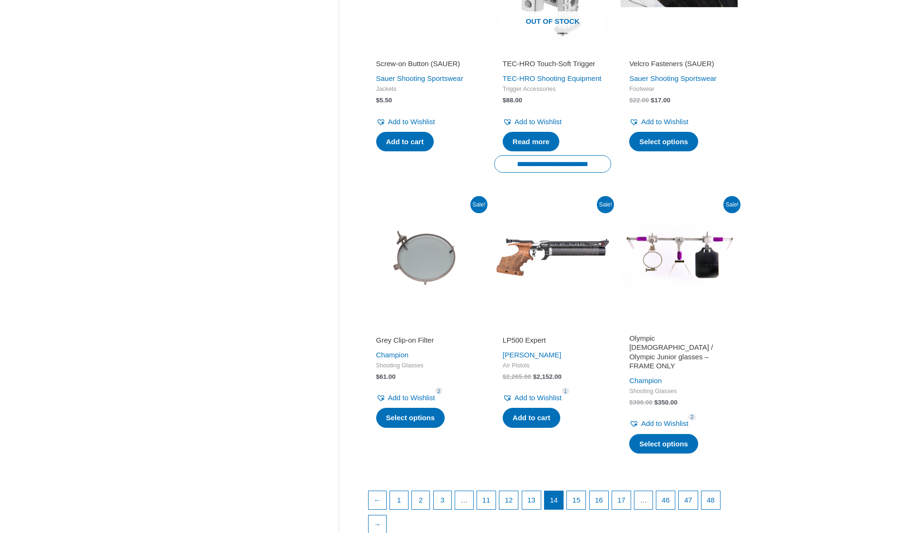
scroll to position [1115, 0]
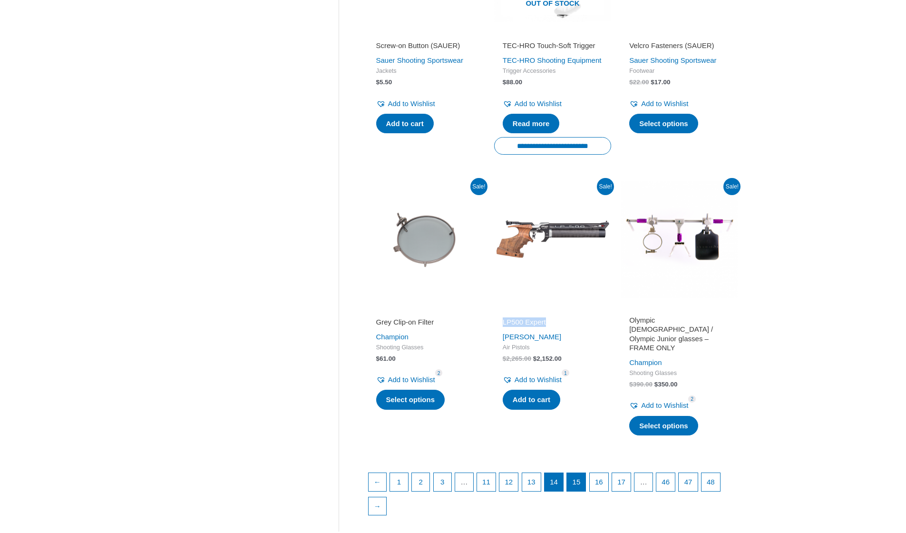
click at [586, 486] on link "15" at bounding box center [576, 482] width 19 height 18
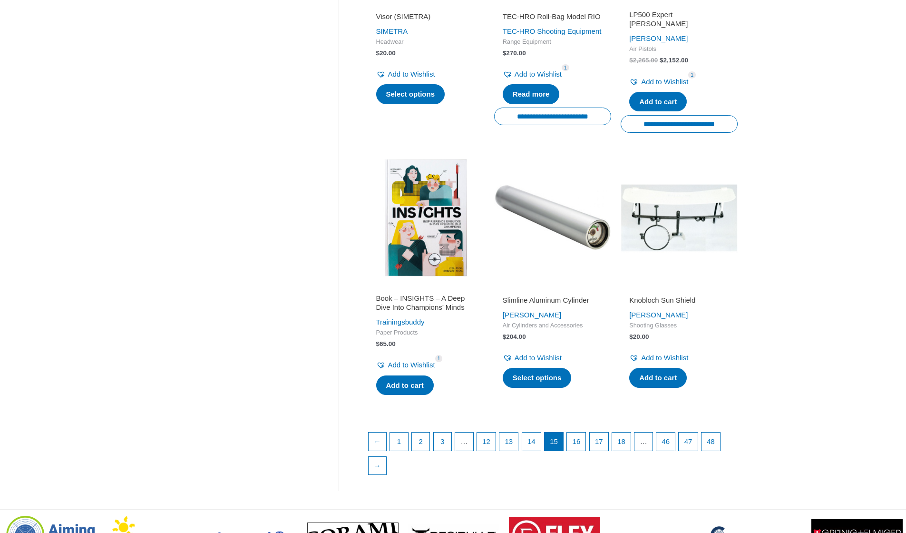
scroll to position [1393, 0]
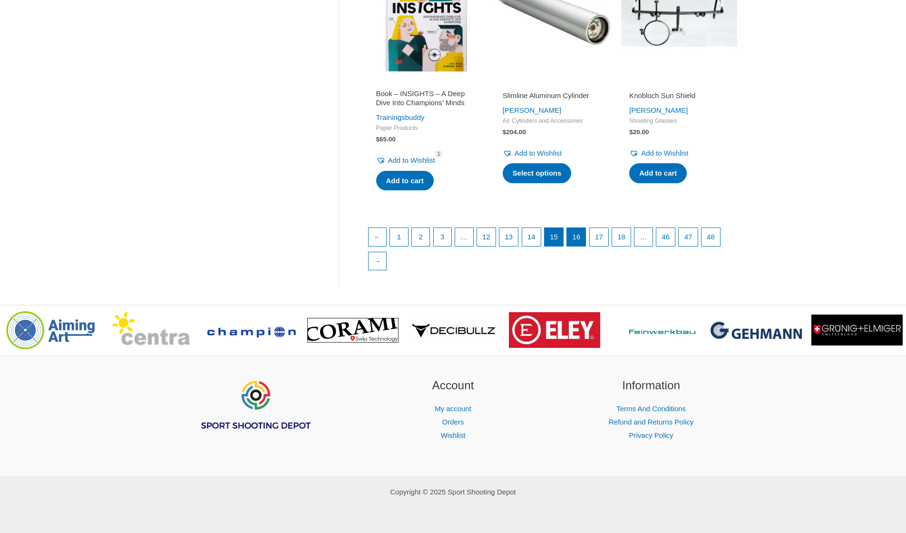
click at [586, 241] on link "16" at bounding box center [576, 237] width 19 height 18
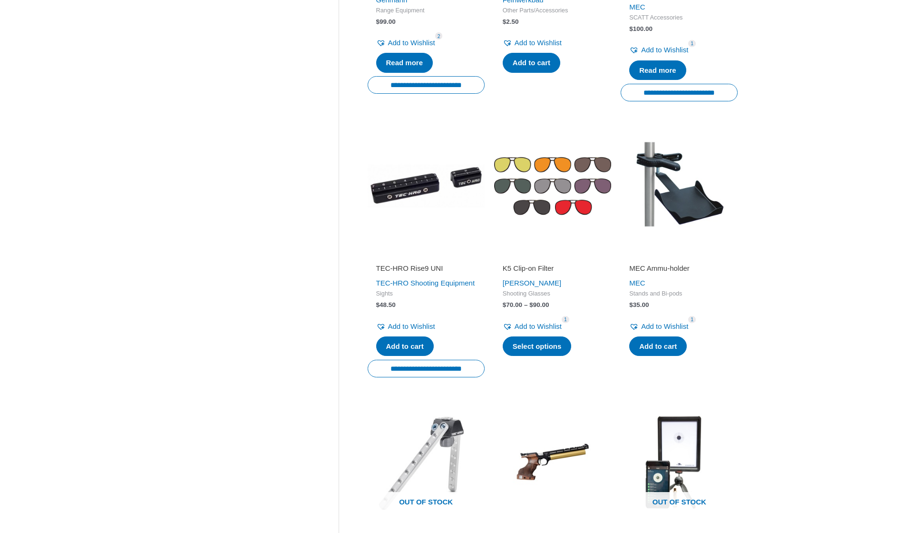
scroll to position [1192, 0]
